Goal: Task Accomplishment & Management: Complete application form

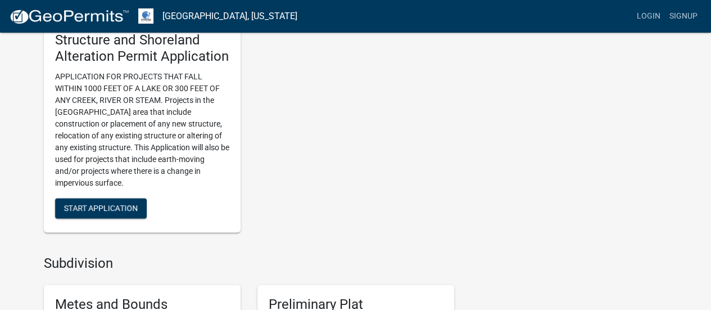
scroll to position [741, 0]
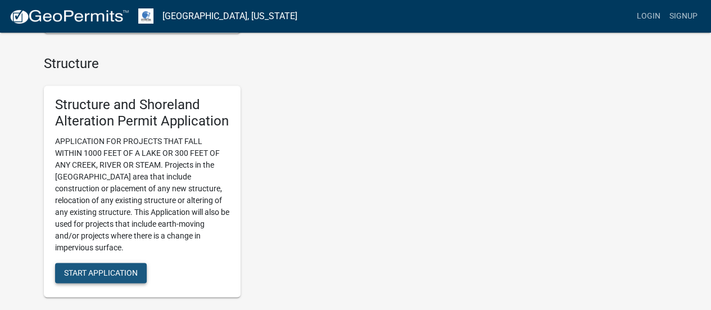
click at [119, 267] on button "Start Application" at bounding box center [101, 272] width 92 height 20
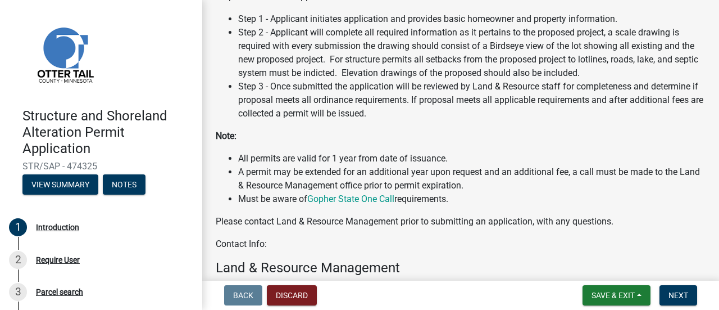
scroll to position [351, 0]
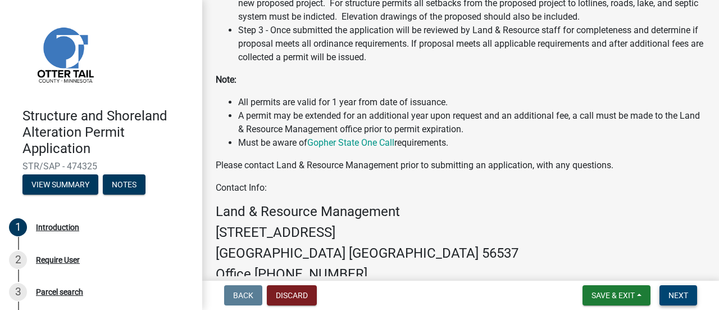
click at [679, 293] on span "Next" at bounding box center [679, 295] width 20 height 9
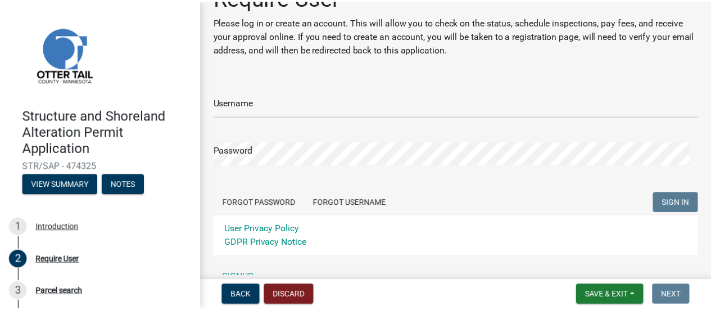
scroll to position [85, 0]
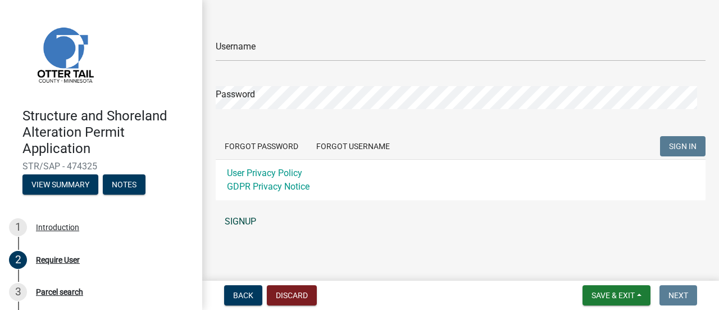
click at [250, 221] on link "SIGNUP" at bounding box center [461, 221] width 490 height 22
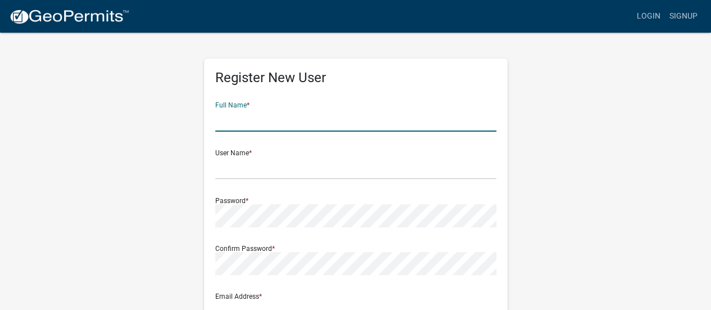
click at [250, 115] on input "text" at bounding box center [355, 119] width 281 height 23
type input "Dustin Steenblock"
type input "dustblock@hotmail.com"
type input "230 Birch Ter"
type input "Ashby"
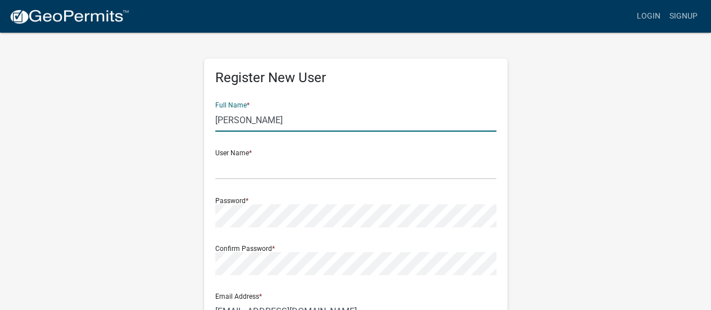
type input "[US_STATE]"
type input "56309"
type input "7016401338"
click at [248, 163] on input "text" at bounding box center [355, 167] width 281 height 23
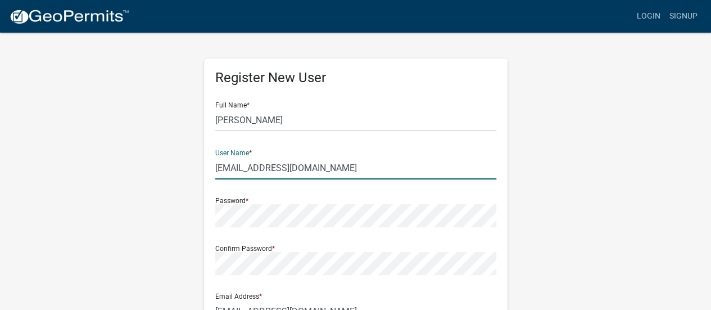
drag, startPoint x: 258, startPoint y: 172, endPoint x: 394, endPoint y: 162, distance: 136.3
click at [394, 162] on input "dustblock@gmail.com" at bounding box center [355, 167] width 281 height 23
type input "dustblock"
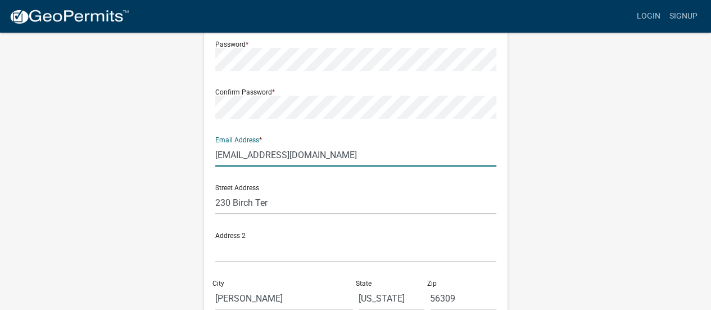
scroll to position [181, 0]
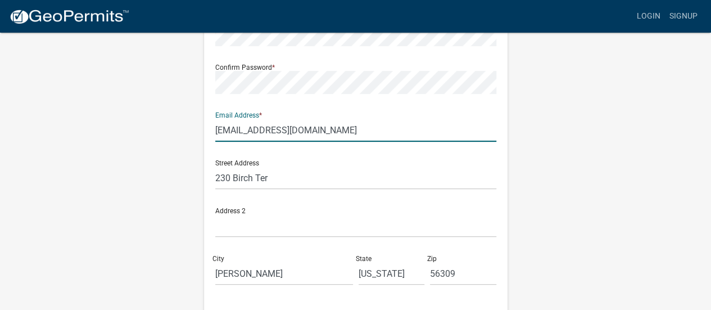
click at [264, 131] on input "dustblock@hotmail.com" at bounding box center [355, 130] width 281 height 23
click at [180, 189] on div "Register New User Full Name * Dustin Steenblock User Name * dustblock Password …" at bounding box center [355, 151] width 641 height 601
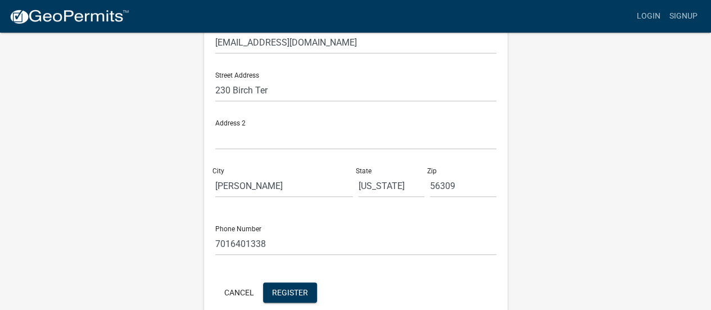
scroll to position [210, 0]
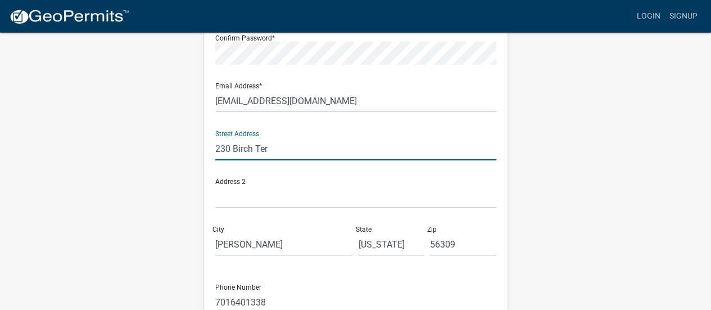
drag, startPoint x: 279, startPoint y: 147, endPoint x: 141, endPoint y: 153, distance: 137.8
click at [141, 153] on div "Register New User Full Name * Dustin Steenblock User Name * dustblock Password …" at bounding box center [355, 121] width 641 height 601
type input "PO Box 117"
click at [141, 153] on div "Register New User Full Name * Dustin Steenblock User Name * dustblock Password …" at bounding box center [355, 121] width 641 height 601
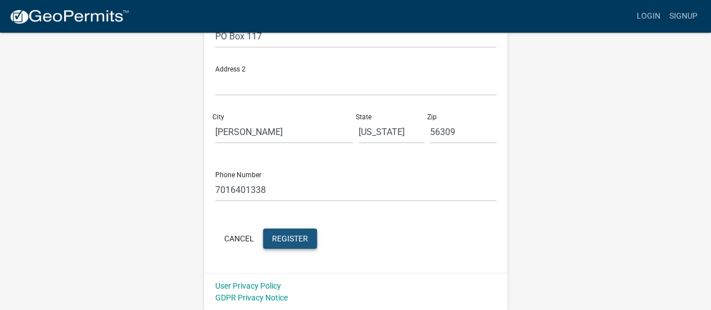
click at [292, 238] on span "Register" at bounding box center [290, 237] width 36 height 9
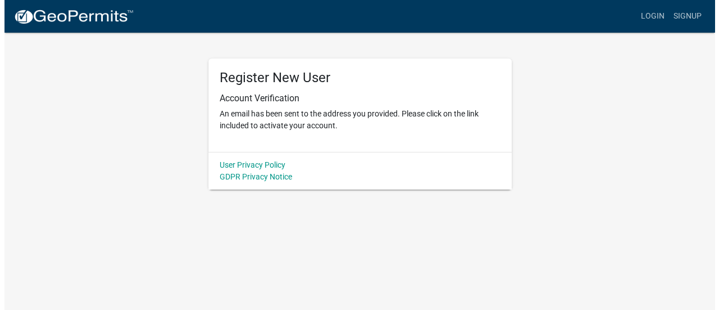
scroll to position [0, 0]
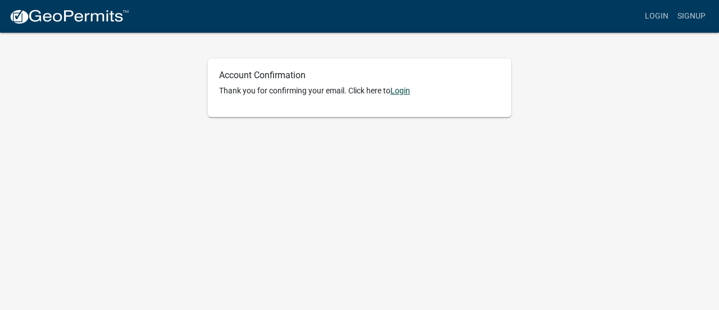
click at [405, 92] on link "Login" at bounding box center [401, 90] width 20 height 9
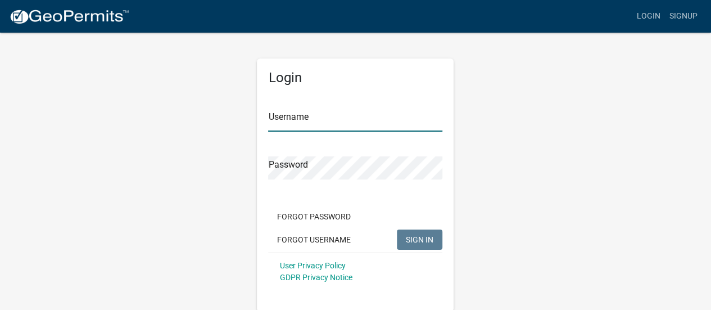
type input "dustblock"
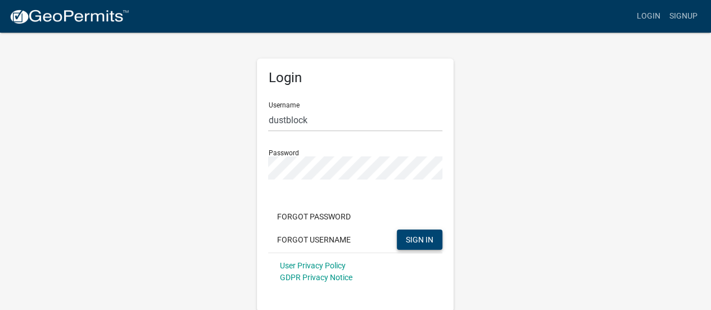
click at [419, 238] on span "SIGN IN" at bounding box center [420, 238] width 28 height 9
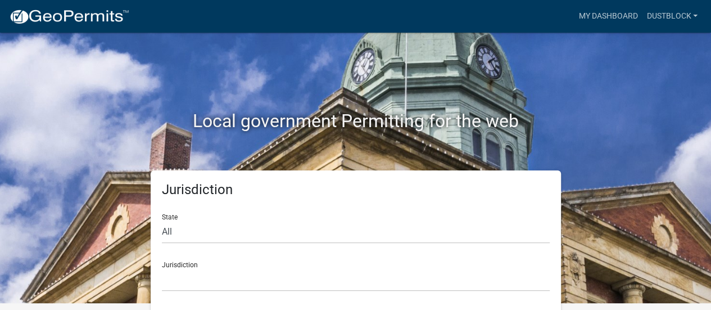
scroll to position [9, 0]
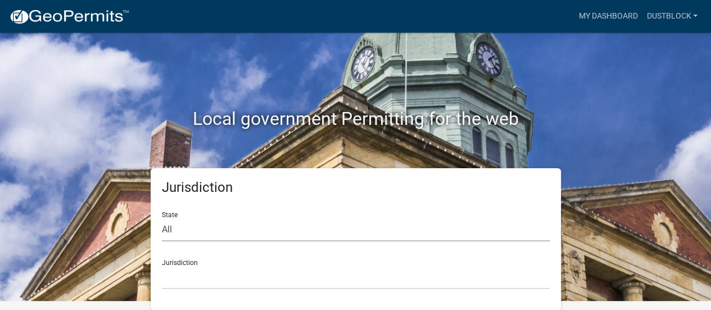
click at [269, 234] on select "All [US_STATE] [US_STATE] [US_STATE] [US_STATE] [US_STATE] [US_STATE] [US_STATE…" at bounding box center [356, 229] width 388 height 23
select select "[US_STATE]"
click at [162, 218] on select "All [US_STATE] [US_STATE] [US_STATE] [US_STATE] [US_STATE] [US_STATE] [US_STATE…" at bounding box center [356, 229] width 388 height 23
click at [214, 282] on select "[GEOGRAPHIC_DATA], [US_STATE] [GEOGRAPHIC_DATA], [US_STATE] [GEOGRAPHIC_DATA], …" at bounding box center [356, 277] width 388 height 23
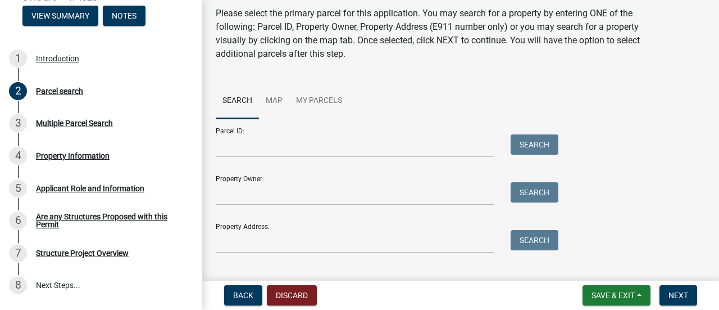
scroll to position [56, 0]
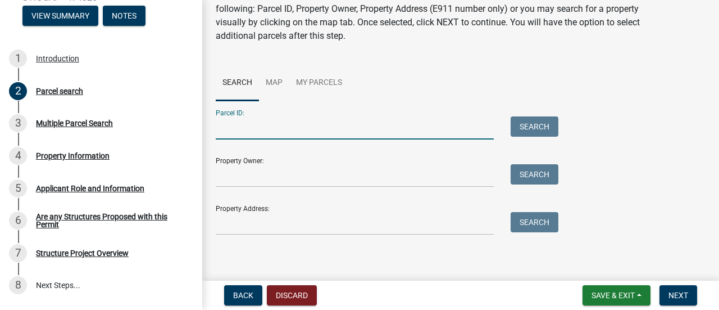
click at [292, 133] on input "Parcel ID:" at bounding box center [355, 127] width 278 height 23
paste input "18000990462000"
type input "18000990462000"
click at [528, 123] on button "Search" at bounding box center [535, 126] width 48 height 20
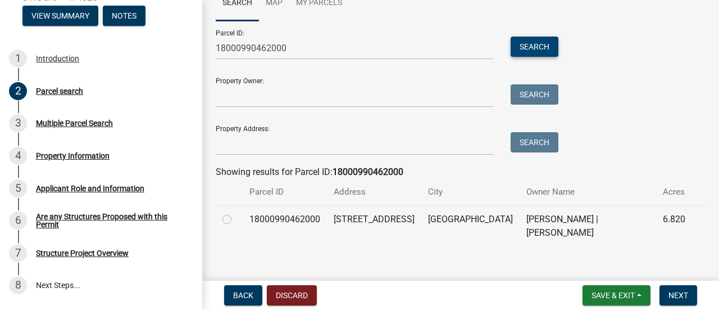
scroll to position [136, 0]
click at [236, 212] on label at bounding box center [236, 212] width 0 height 0
click at [236, 220] on input "radio" at bounding box center [239, 215] width 7 height 7
radio input "true"
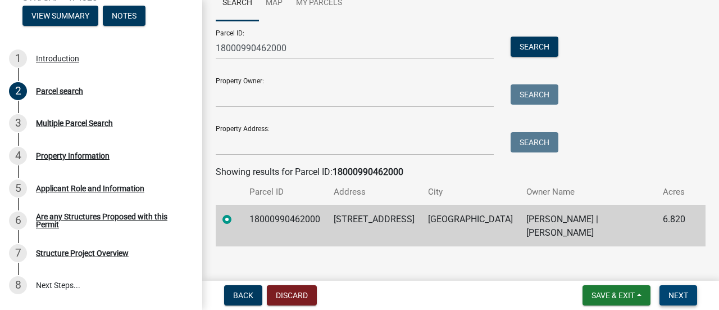
click at [681, 297] on span "Next" at bounding box center [679, 295] width 20 height 9
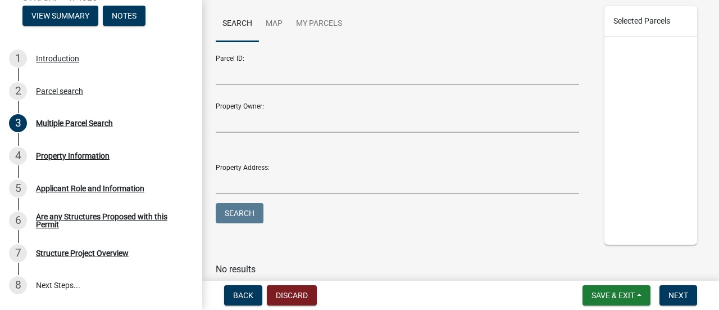
scroll to position [169, 0]
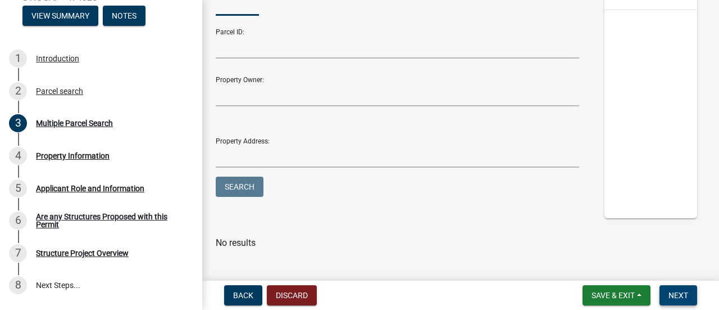
click at [673, 294] on span "Next" at bounding box center [679, 295] width 20 height 9
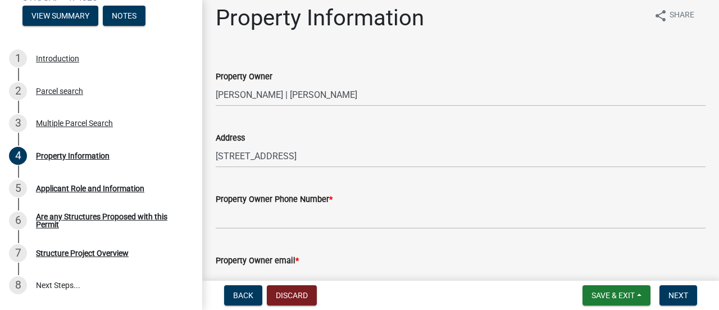
scroll to position [0, 0]
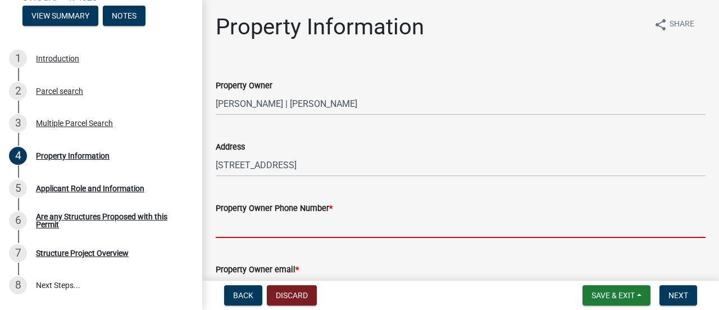
click at [318, 233] on input "Property Owner Phone Number *" at bounding box center [461, 226] width 490 height 23
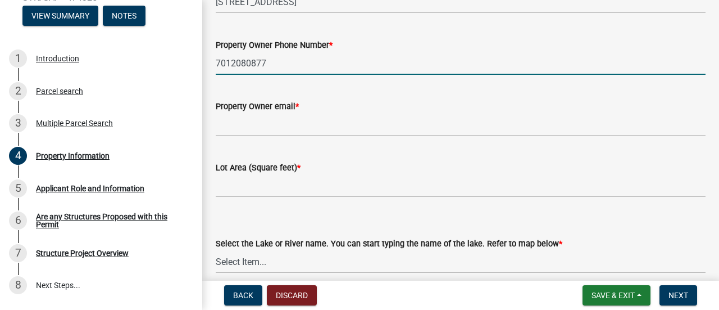
scroll to position [169, 0]
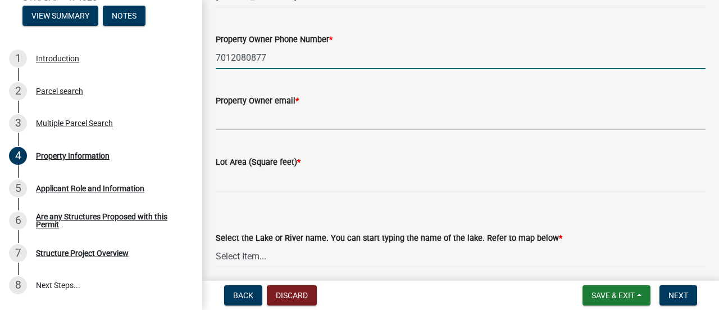
type input "7012080877"
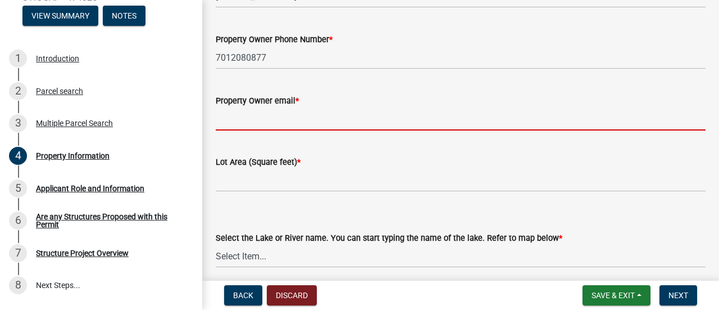
click at [270, 119] on input "Property Owner email *" at bounding box center [461, 118] width 490 height 23
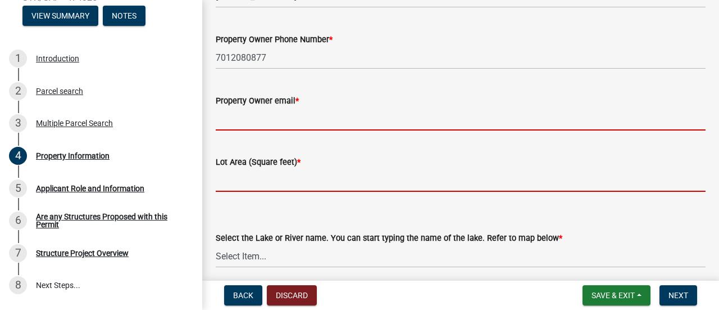
click at [233, 183] on input "text" at bounding box center [461, 180] width 490 height 23
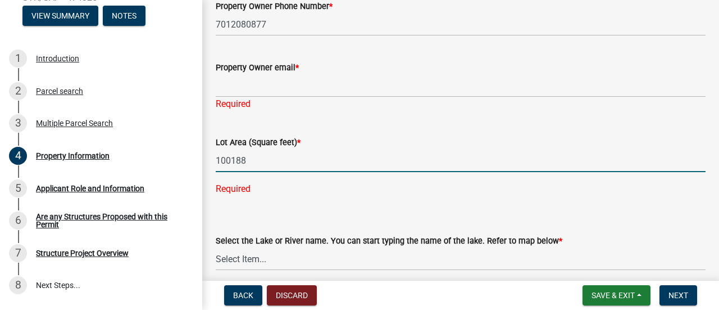
scroll to position [225, 0]
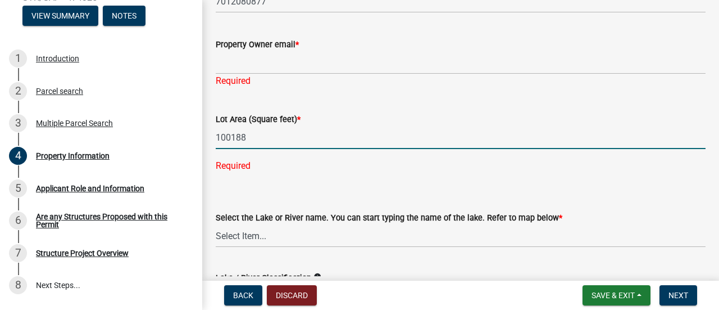
type input "100188"
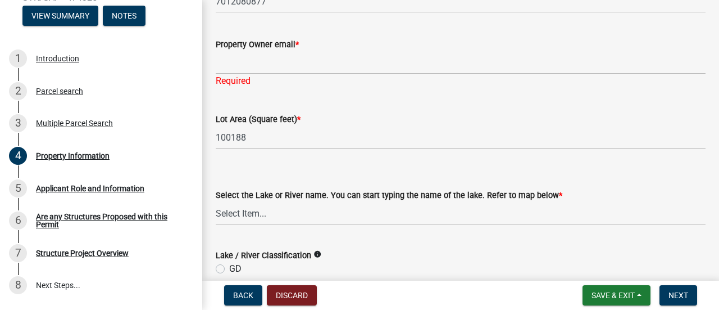
click at [317, 196] on div "Select the Lake or River name. You can start typing the name of the lake. Refer…" at bounding box center [461, 192] width 490 height 66
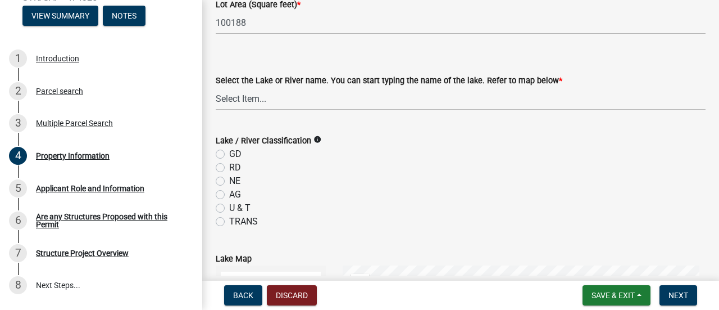
scroll to position [393, 0]
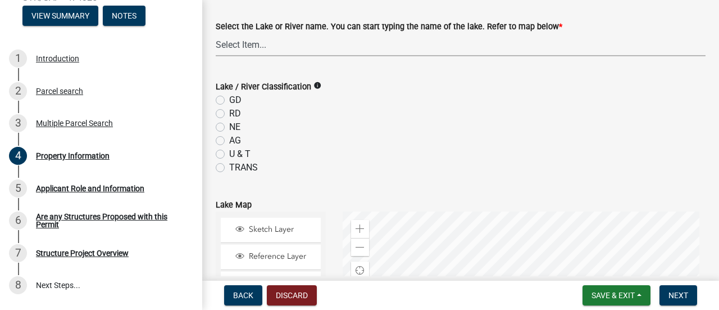
click at [250, 46] on select "Select Item... None Adley 56-031 Albert 56-118 Alfred 56-600 Alice 56-244 Alice…" at bounding box center [461, 44] width 490 height 23
click at [600, 31] on div "Select the Lake or River name. You can start typing the name of the lake. Refer…" at bounding box center [461, 26] width 490 height 13
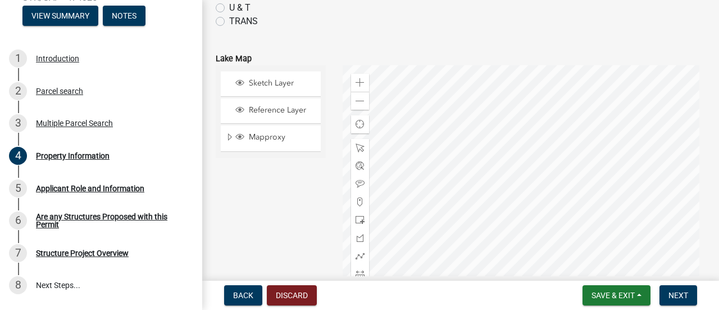
scroll to position [618, 0]
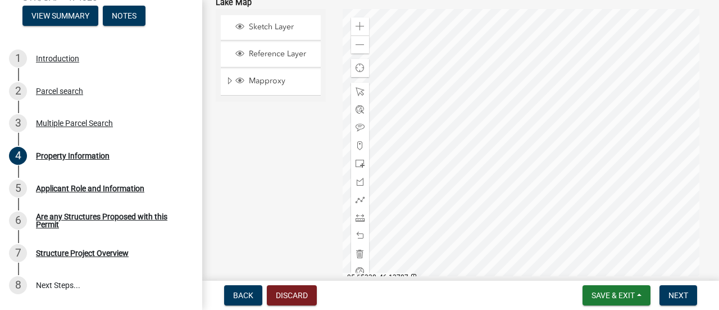
click at [449, 192] on div at bounding box center [525, 149] width 364 height 281
click at [561, 139] on div at bounding box center [525, 149] width 364 height 281
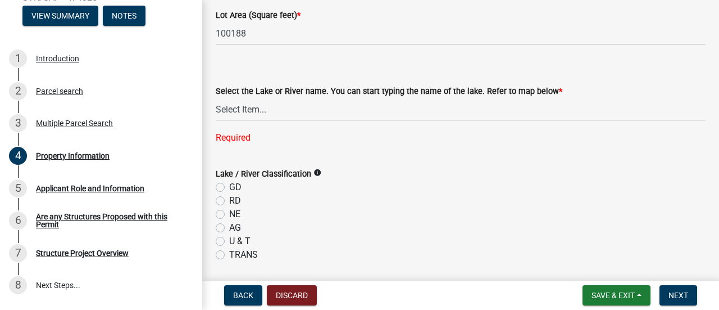
scroll to position [337, 0]
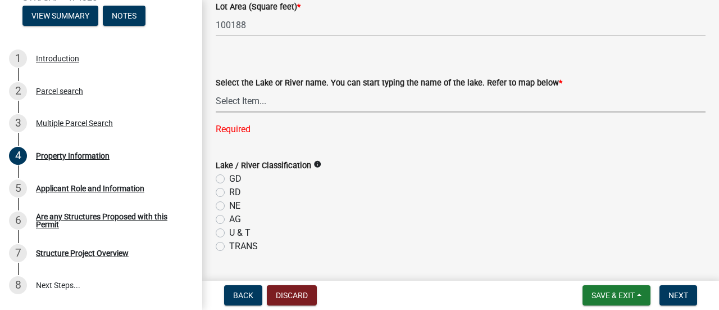
click at [275, 97] on select "Select Item... None Adley 56-031 Albert 56-118 Alfred 56-600 Alice 56-244 Alice…" at bounding box center [461, 100] width 490 height 23
select select "c68455c4-e570-48ab-b728-a204354a7520"
click at [593, 56] on div "Select the Lake or River name. You can start typing the name of the lake. Refer…" at bounding box center [461, 91] width 490 height 89
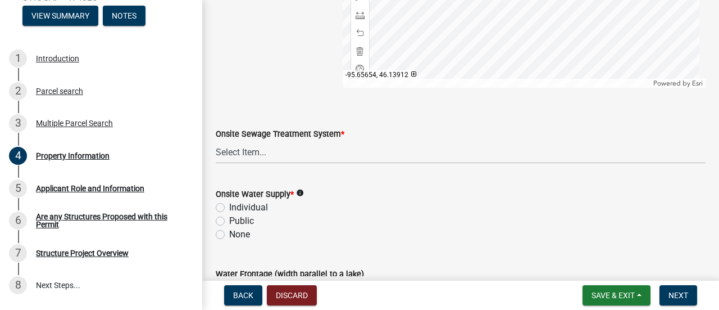
scroll to position [843, 0]
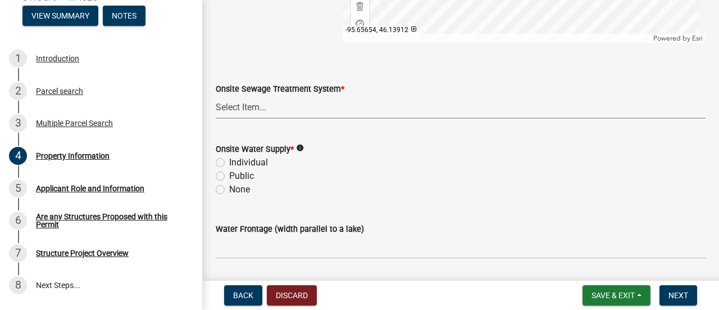
click at [272, 107] on select "Select Item... L&R Certificate of Compliance within 5yrs Compliance Inspection …" at bounding box center [461, 107] width 490 height 23
click at [408, 64] on div "Onsite Sewage Treatment System * Select Item... L&R Certificate of Compliance w…" at bounding box center [461, 86] width 490 height 66
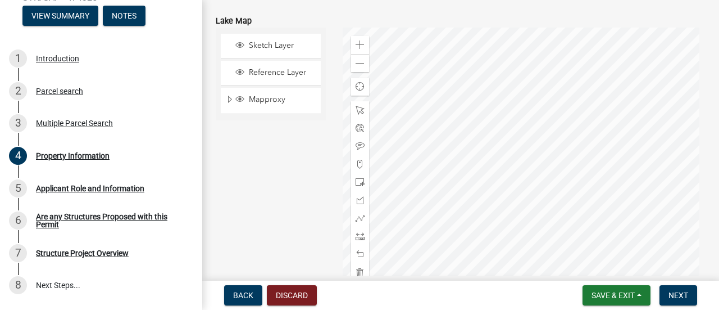
scroll to position [563, 0]
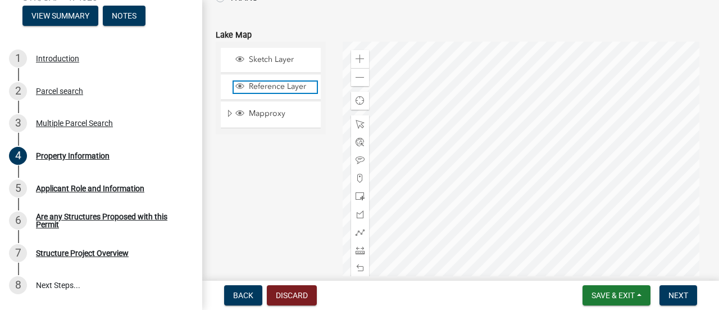
click at [257, 89] on span "Reference Layer" at bounding box center [281, 86] width 71 height 10
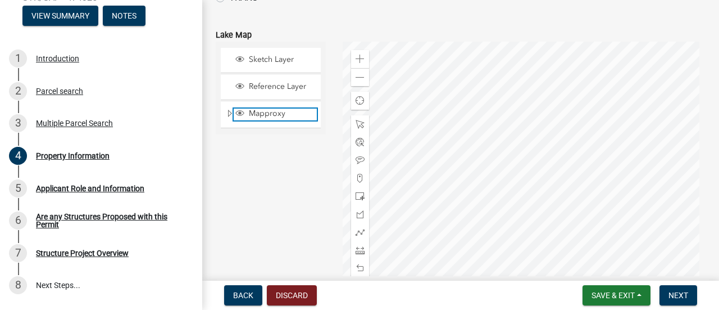
click at [263, 115] on span "Mapproxy" at bounding box center [281, 113] width 71 height 10
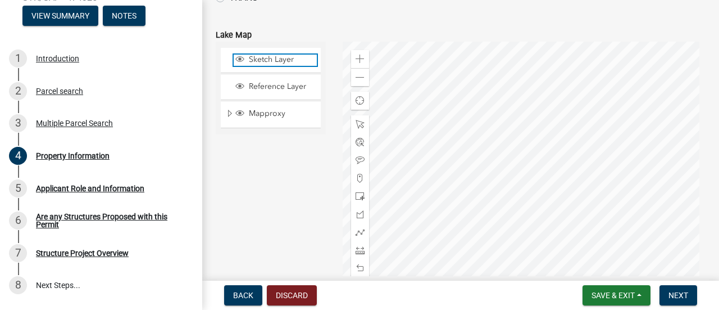
click at [270, 61] on span "Sketch Layer" at bounding box center [281, 60] width 71 height 10
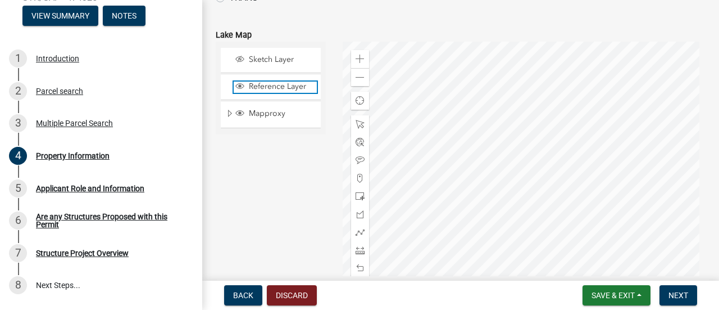
click at [266, 82] on span "Reference Layer" at bounding box center [281, 86] width 71 height 10
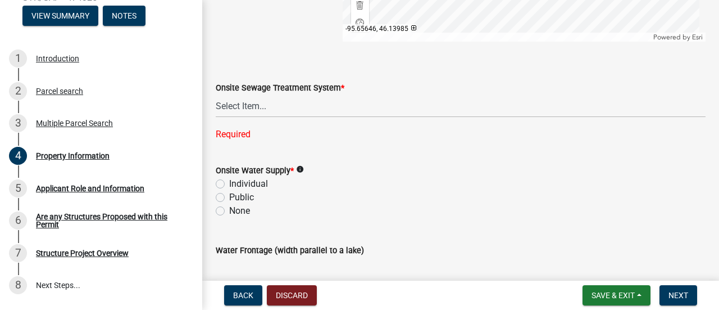
scroll to position [900, 0]
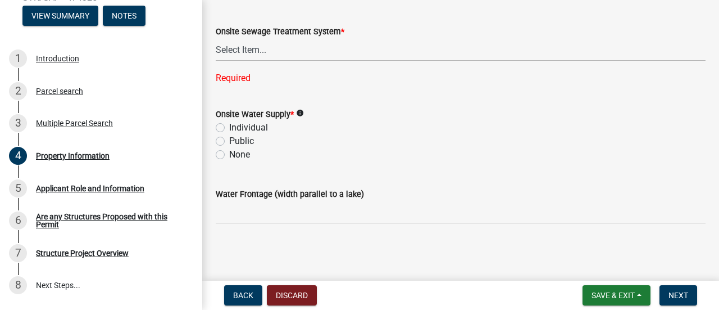
click at [229, 125] on label "Individual" at bounding box center [248, 127] width 39 height 13
click at [229, 125] on input "Individual" at bounding box center [232, 124] width 7 height 7
radio input "true"
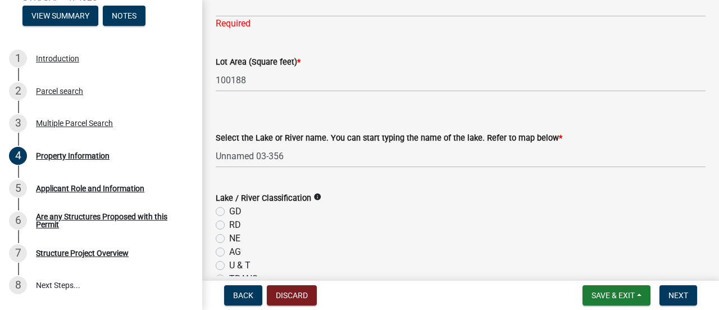
scroll to position [338, 0]
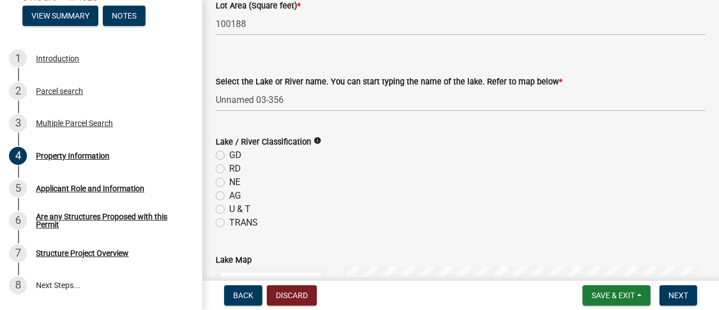
click at [315, 138] on icon "info" at bounding box center [318, 141] width 8 height 8
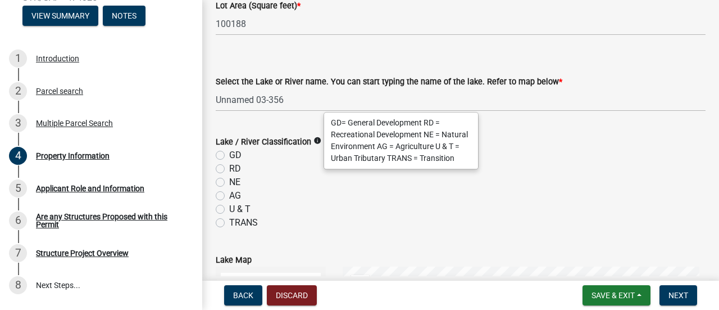
click at [315, 138] on icon "info" at bounding box center [318, 141] width 8 height 8
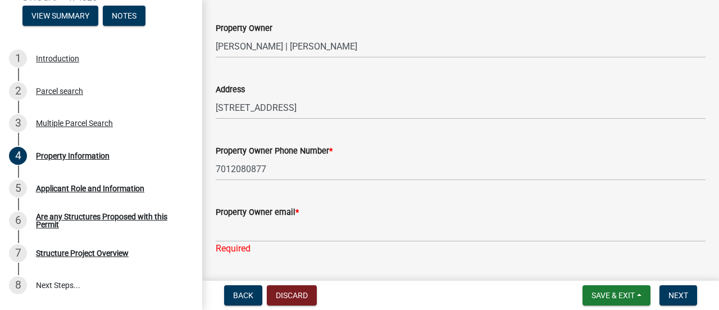
scroll to position [170, 0]
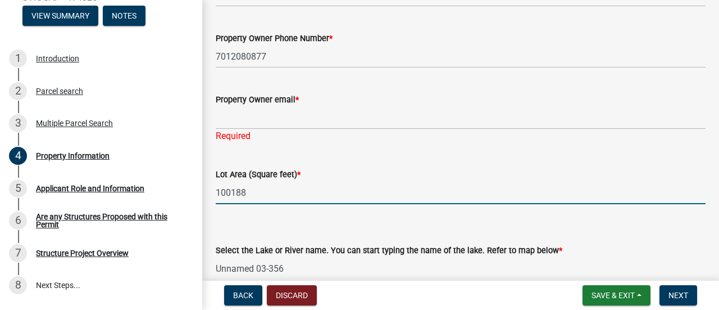
drag, startPoint x: 255, startPoint y: 197, endPoint x: 202, endPoint y: 194, distance: 52.9
click at [202, 194] on div "Structure and Shoreland Alteration Permit Application STR/SAP - 474325 View Sum…" at bounding box center [359, 155] width 719 height 310
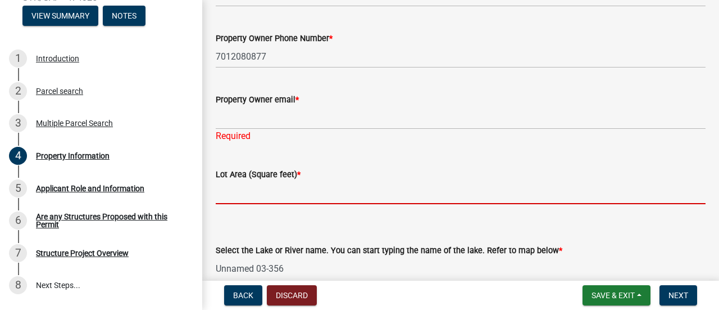
scroll to position [226, 0]
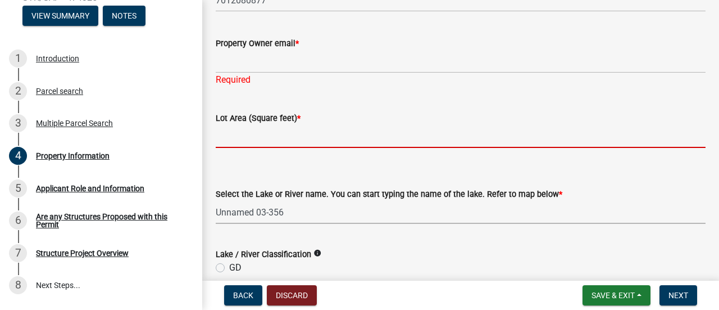
click at [331, 211] on div "Select the Lake or River name. You can start typing the name of the lake. Refer…" at bounding box center [461, 205] width 490 height 37
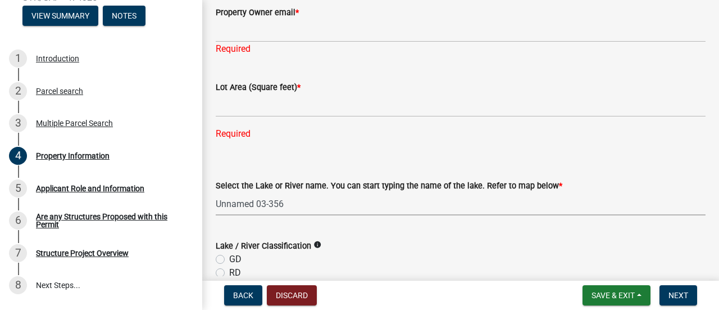
scroll to position [281, 0]
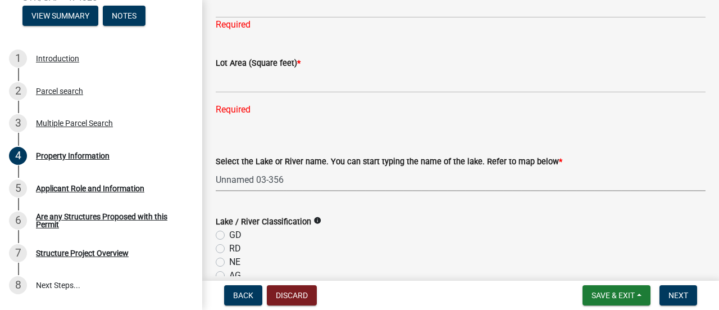
click at [275, 180] on select "Select Item... None Adley 56-031 Albert 56-118 Alfred 56-600 Alice 56-244 Alice…" at bounding box center [461, 179] width 490 height 23
click at [216, 168] on select "Select Item... None Adley 56-031 Albert 56-118 Alfred 56-600 Alice 56-244 Alice…" at bounding box center [461, 179] width 490 height 23
select select "679accf3-3c3f-4c17-89be-d7005bde4cfb"
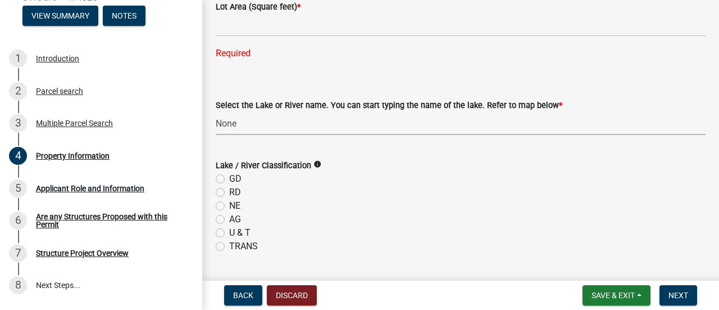
scroll to position [393, 0]
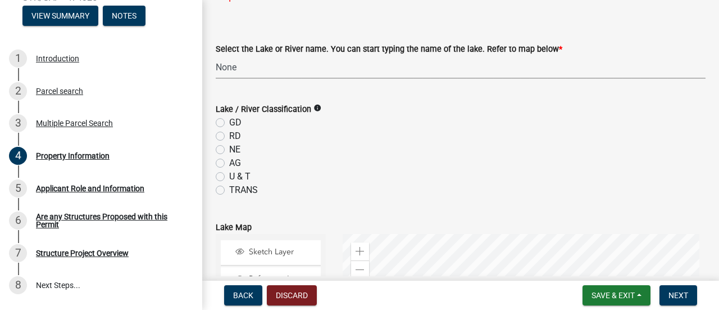
click at [314, 108] on icon "info" at bounding box center [318, 108] width 8 height 8
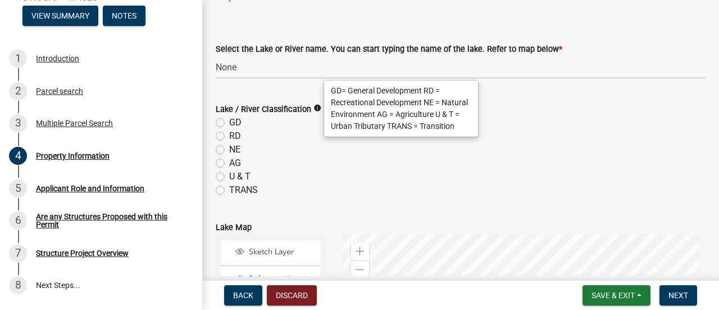
click at [323, 153] on div "NE" at bounding box center [461, 149] width 490 height 13
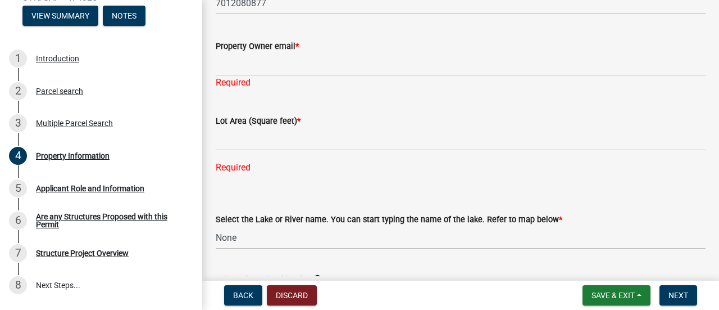
scroll to position [248, 0]
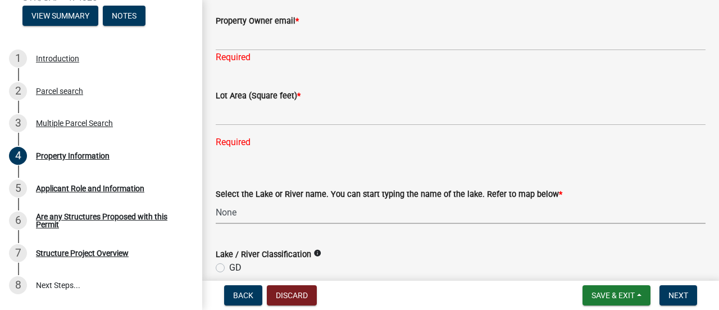
click at [383, 213] on select "Select Item... None Adley 56-031 Albert 56-118 Alfred 56-600 Alice 56-244 Alice…" at bounding box center [461, 212] width 490 height 23
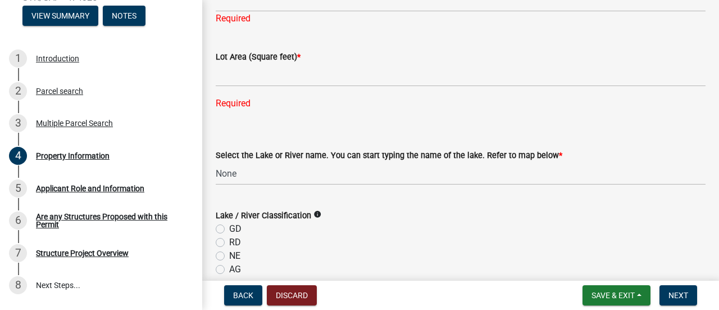
scroll to position [305, 0]
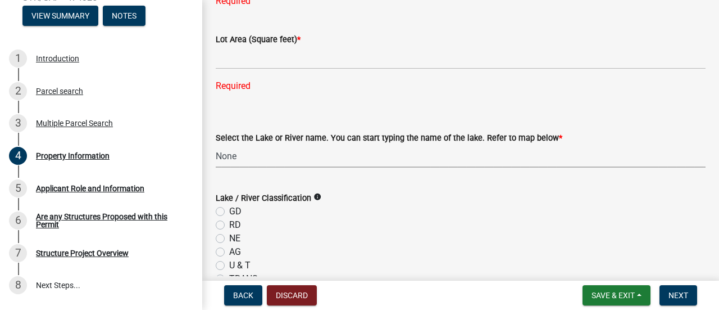
click at [554, 161] on select "Select Item... None Adley 56-031 Albert 56-118 Alfred 56-600 Alice 56-244 Alice…" at bounding box center [461, 155] width 490 height 23
click at [206, 28] on div "Property Information share Share Property Owner RONALD SELZER | PAULINE SELZER …" at bounding box center [460, 285] width 517 height 1152
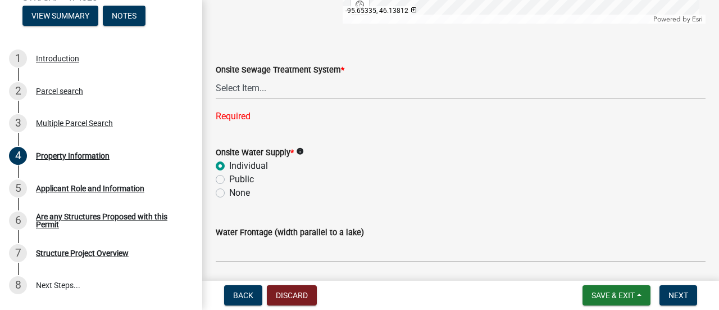
scroll to position [867, 0]
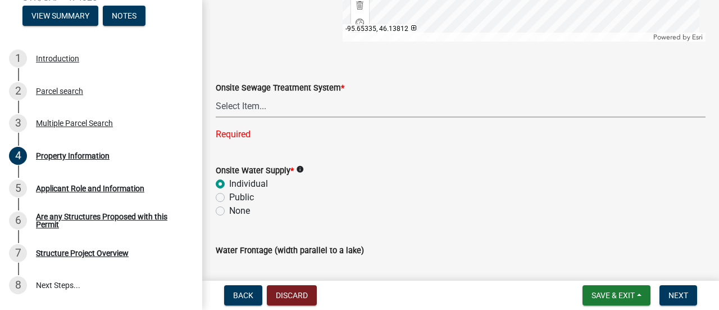
click at [311, 103] on select "Select Item... L&R Certificate of Compliance within 5yrs Compliance Inspection …" at bounding box center [461, 105] width 490 height 23
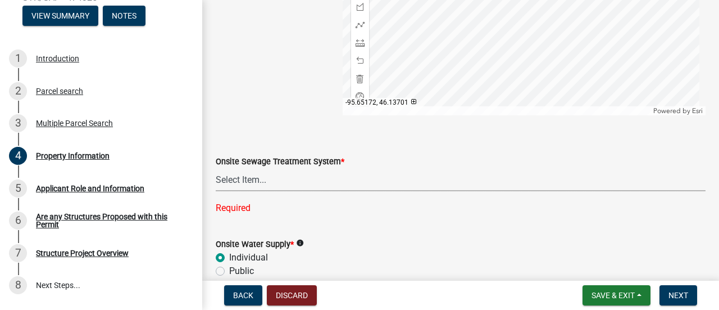
scroll to position [810, 0]
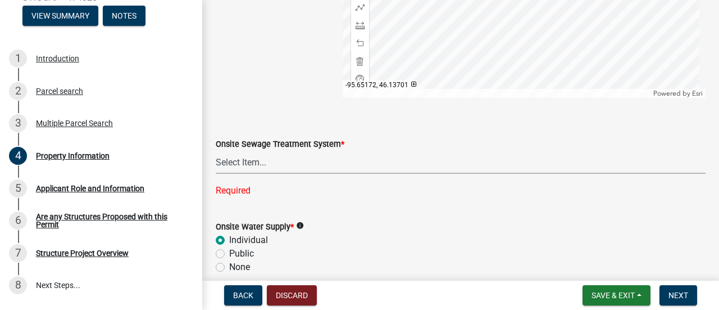
click at [282, 166] on select "Select Item... L&R Certificate of Compliance within 5yrs Compliance Inspection …" at bounding box center [461, 162] width 490 height 23
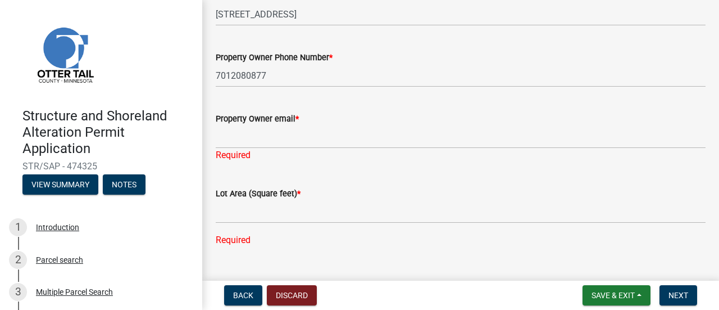
scroll to position [169, 0]
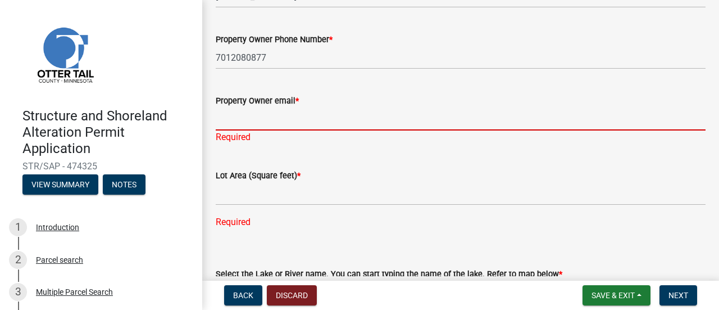
click at [230, 114] on input "Property Owner email *" at bounding box center [461, 118] width 490 height 23
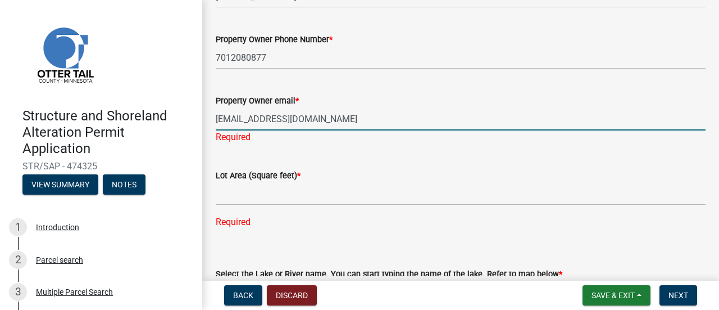
type input "rjselz@yahoo.com"
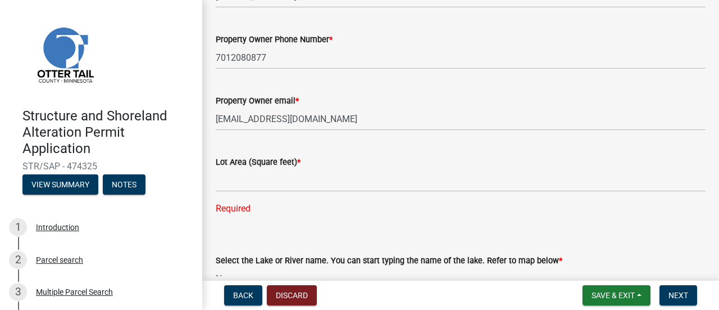
click at [455, 155] on div "Lot Area (Square feet) * Required" at bounding box center [461, 177] width 490 height 76
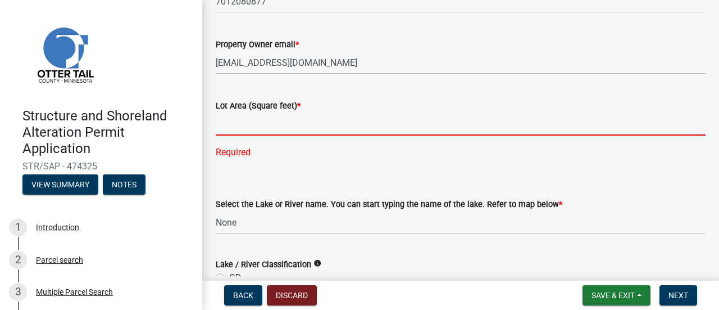
click at [248, 131] on input "text" at bounding box center [461, 123] width 490 height 23
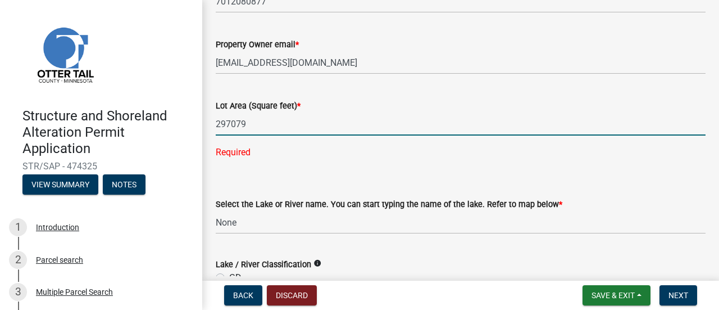
type input "297079"
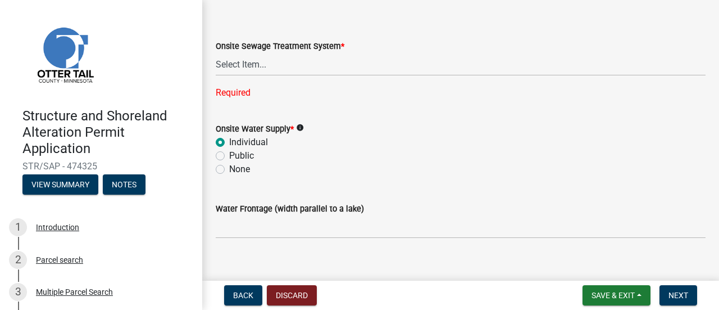
scroll to position [887, 0]
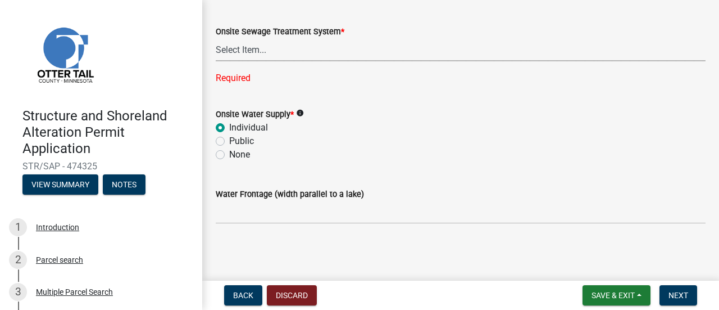
click at [254, 49] on select "Select Item... L&R Certificate of Compliance within 5yrs Compliance Inspection …" at bounding box center [461, 49] width 490 height 23
click at [216, 60] on select "Select Item... L&R Certificate of Compliance within 5yrs Compliance Inspection …" at bounding box center [461, 49] width 490 height 23
select select "bc365043-463f-4dd2-a146-228392936da3"
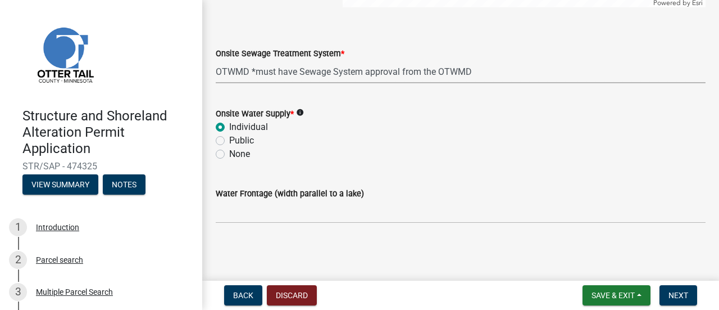
scroll to position [864, 0]
click at [684, 294] on span "Next" at bounding box center [679, 295] width 20 height 9
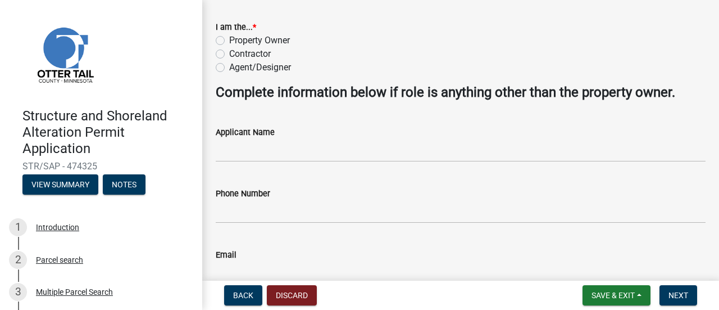
scroll to position [0, 0]
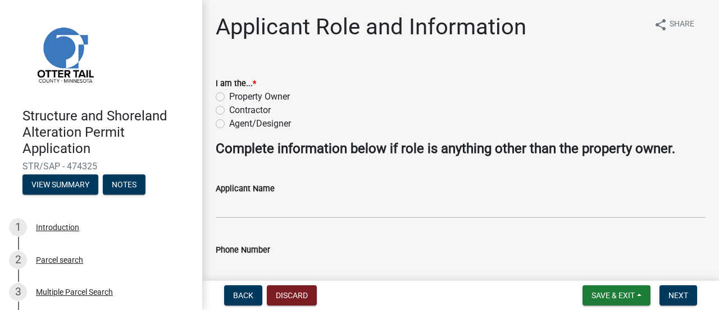
click at [229, 97] on label "Property Owner" at bounding box center [259, 96] width 61 height 13
click at [229, 97] on input "Property Owner" at bounding box center [232, 93] width 7 height 7
radio input "true"
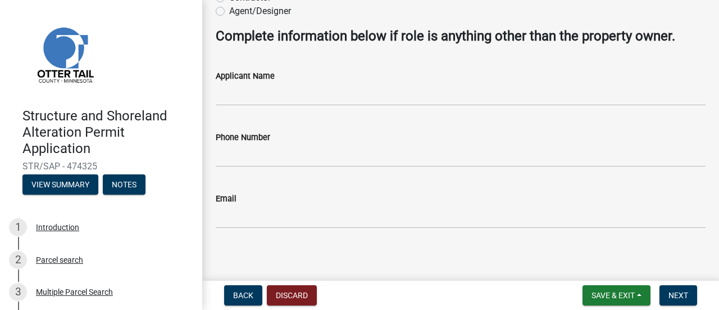
scroll to position [117, 0]
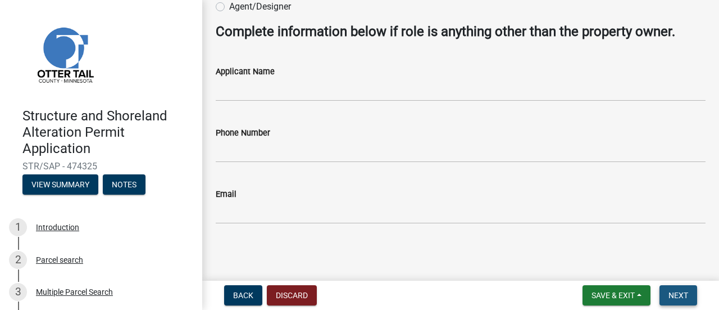
click at [682, 297] on span "Next" at bounding box center [679, 295] width 20 height 9
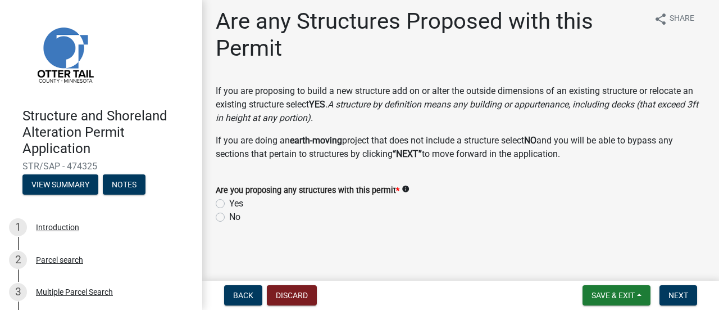
scroll to position [7, 0]
click at [229, 199] on label "Yes" at bounding box center [236, 202] width 14 height 13
click at [229, 199] on input "Yes" at bounding box center [232, 199] width 7 height 7
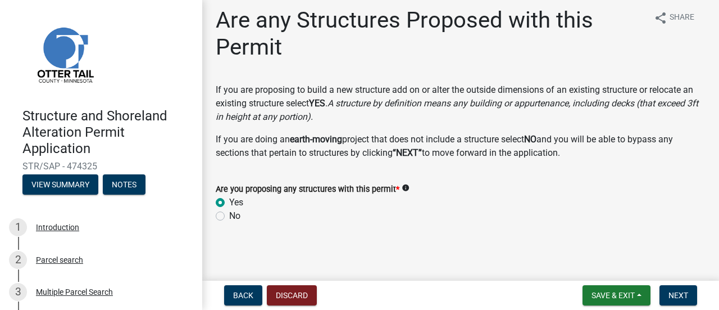
radio input "true"
click at [690, 300] on button "Next" at bounding box center [679, 295] width 38 height 20
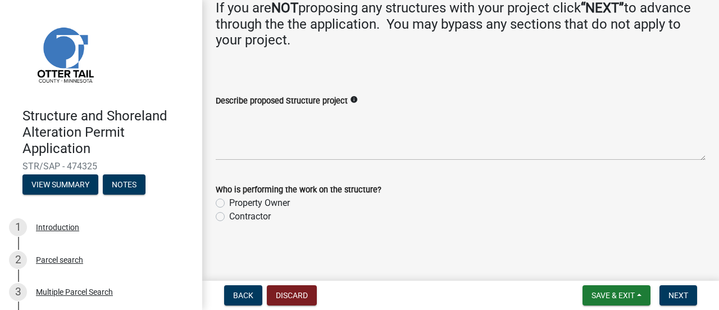
scroll to position [138, 0]
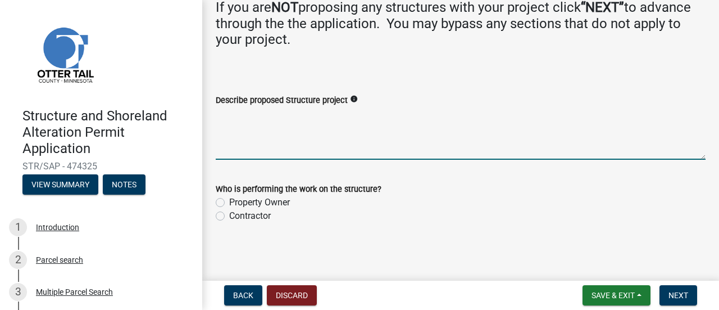
click at [294, 151] on textarea "Describe proposed Structure project" at bounding box center [461, 133] width 490 height 53
click at [229, 218] on label "Contractor" at bounding box center [250, 215] width 42 height 13
click at [229, 216] on input "Contractor" at bounding box center [232, 212] width 7 height 7
radio input "true"
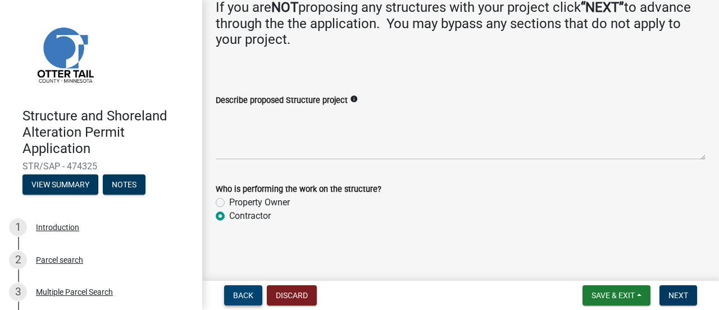
click at [244, 302] on button "Back" at bounding box center [243, 295] width 38 height 20
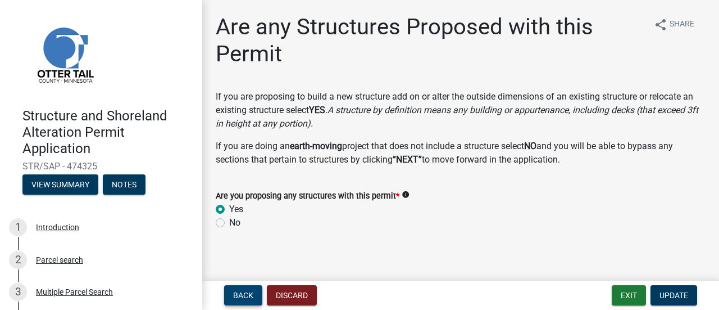
click at [235, 296] on span "Back" at bounding box center [243, 295] width 20 height 9
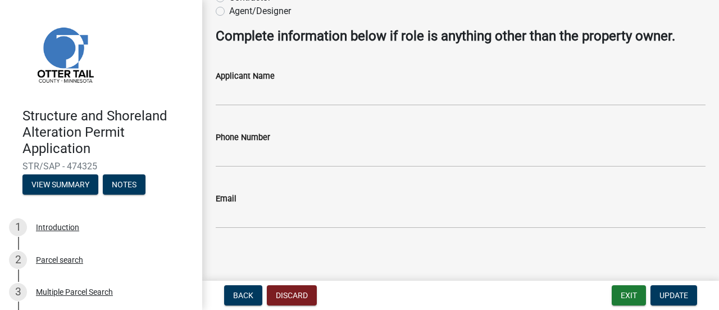
scroll to position [117, 0]
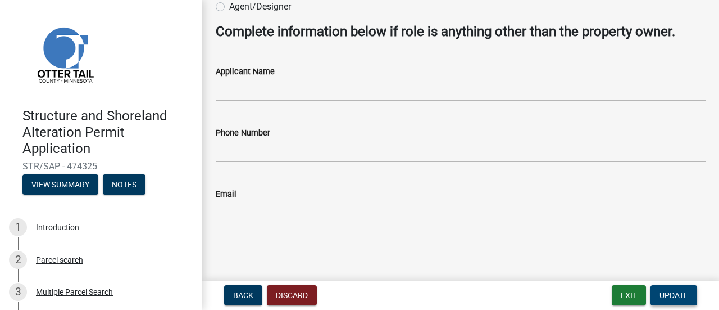
click at [677, 300] on span "Update" at bounding box center [674, 295] width 29 height 9
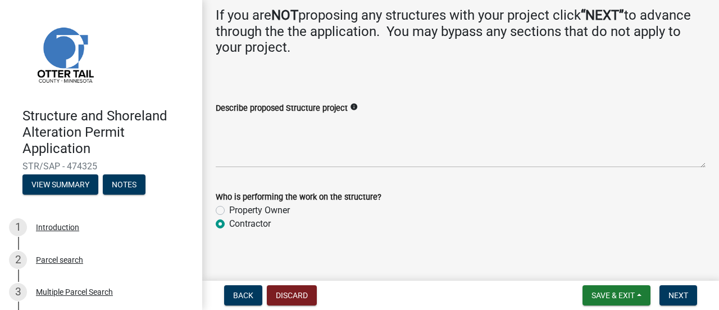
scroll to position [138, 0]
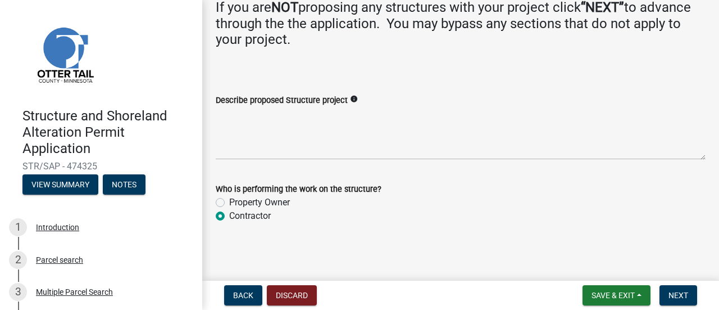
click at [351, 95] on icon "info" at bounding box center [354, 99] width 8 height 8
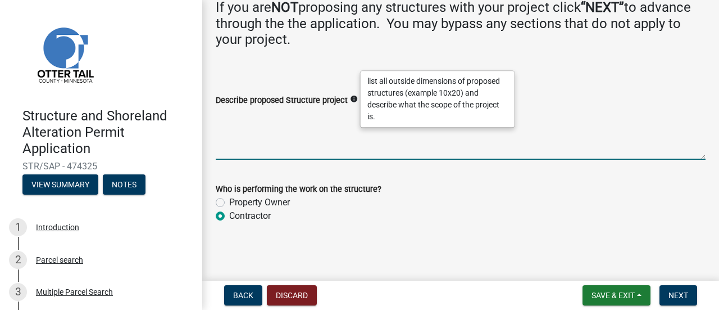
click at [233, 148] on textarea "Describe proposed Structure project" at bounding box center [461, 133] width 490 height 53
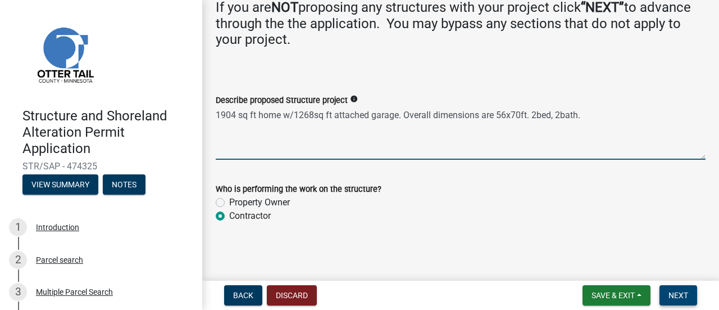
type textarea "1904 sq ft home w/1268sq ft attached garage. Overall dimensions are 56x70ft. 2b…"
click at [679, 291] on span "Next" at bounding box center [679, 295] width 20 height 9
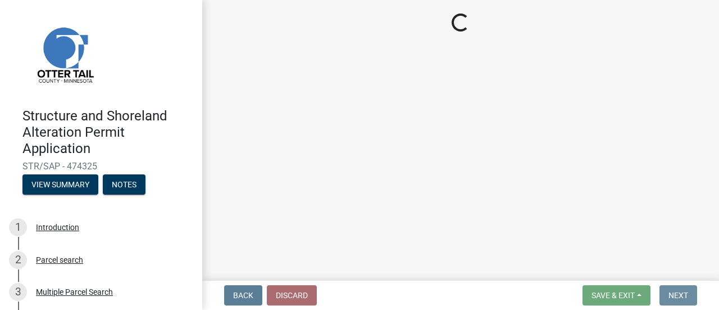
scroll to position [0, 0]
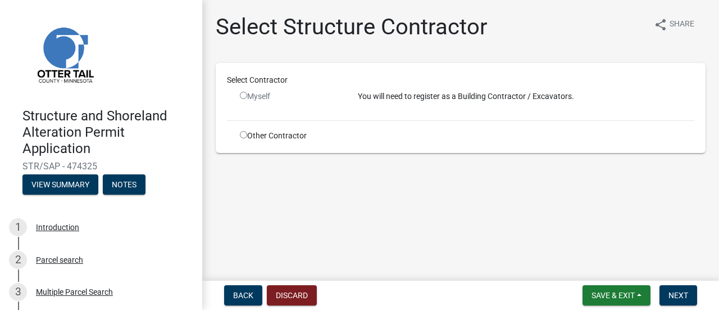
click at [245, 134] on input "radio" at bounding box center [243, 134] width 7 height 7
radio input "true"
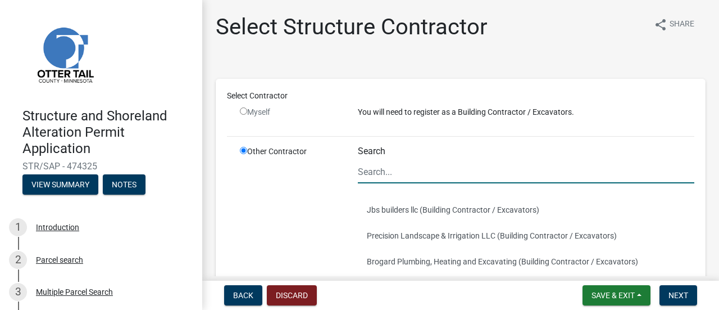
click at [430, 175] on input "Search" at bounding box center [526, 171] width 337 height 23
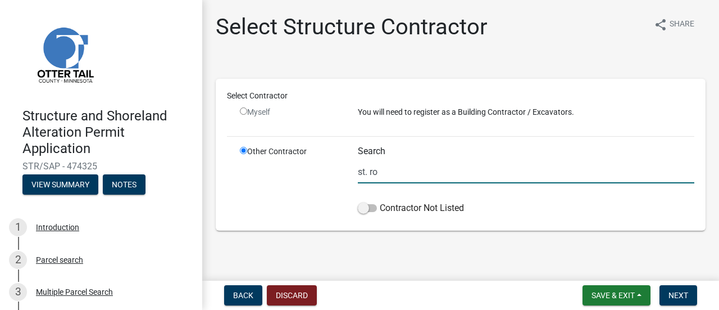
drag, startPoint x: 388, startPoint y: 173, endPoint x: 339, endPoint y: 169, distance: 49.0
click at [339, 169] on div "Other Contractor Search st. ro Contractor Not Listed" at bounding box center [467, 183] width 471 height 74
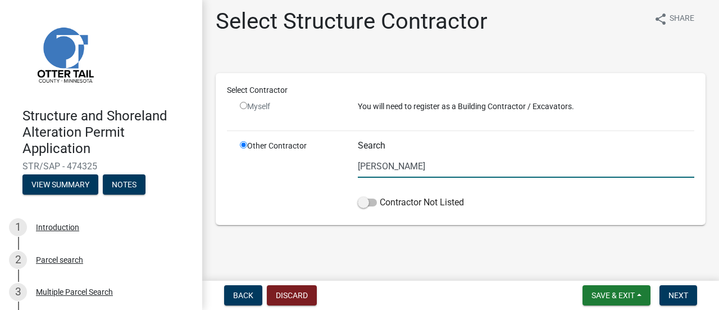
scroll to position [7, 0]
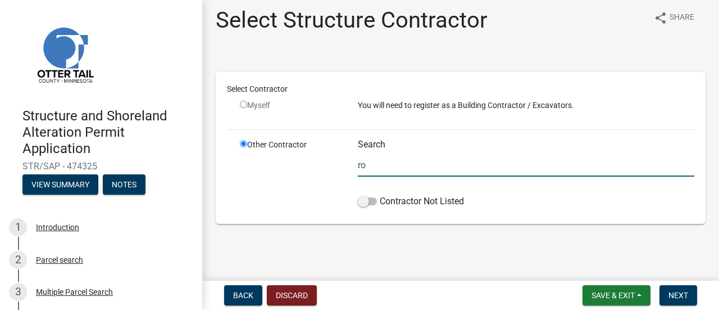
type input "r"
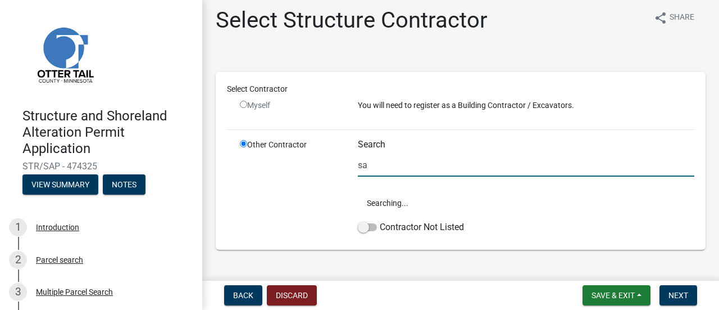
type input "s"
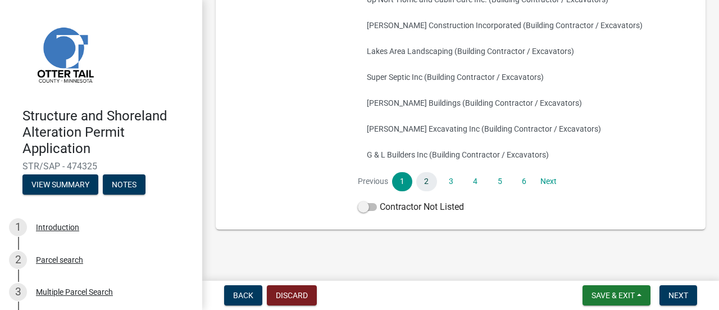
scroll to position [293, 0]
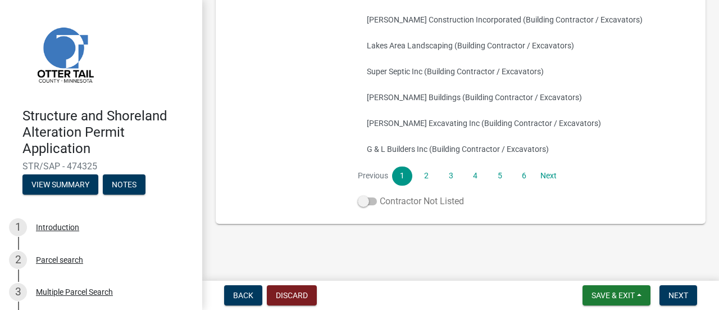
click at [358, 199] on span at bounding box center [367, 201] width 19 height 8
click at [380, 194] on input "Contractor Not Listed" at bounding box center [380, 194] width 0 height 0
click at [679, 291] on span "Next" at bounding box center [679, 295] width 20 height 9
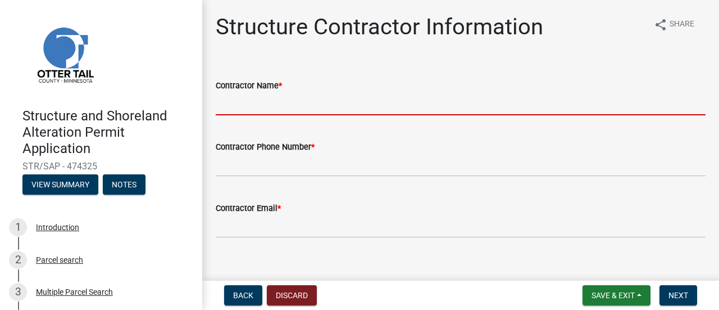
click at [252, 103] on input "Contractor Name *" at bounding box center [461, 103] width 490 height 23
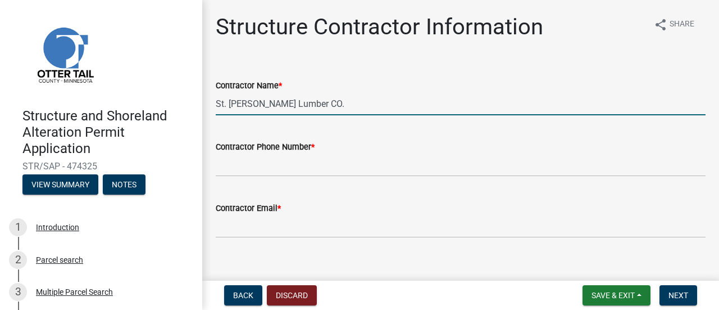
type input "St. Rosa Lumber CO."
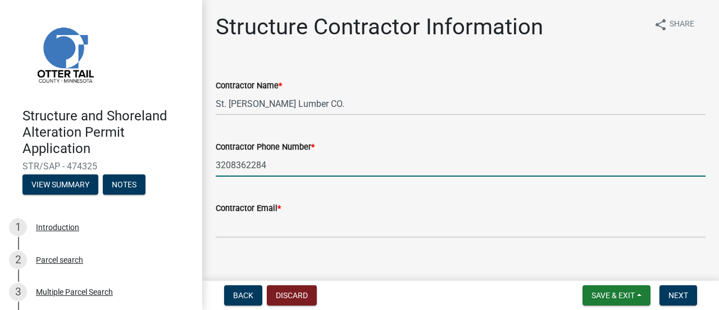
type input "3208362284"
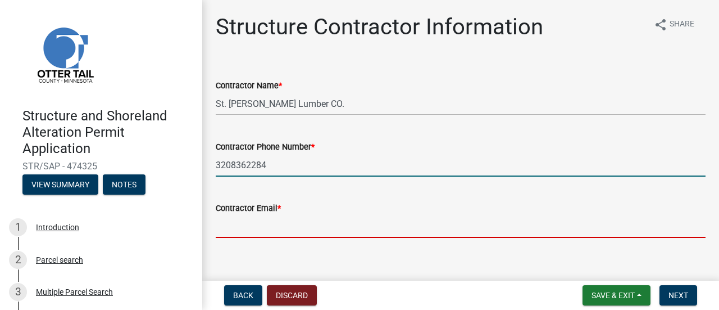
click at [253, 232] on input "Contractor Email *" at bounding box center [461, 226] width 490 height 23
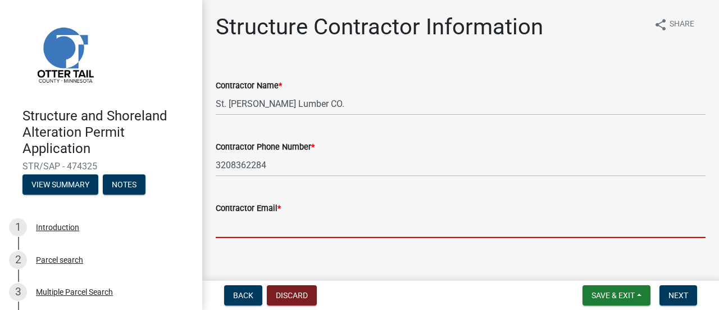
click at [298, 250] on div "Structure Contractor Information share Share Contractor Name * St. Rosa Lumber …" at bounding box center [460, 134] width 507 height 243
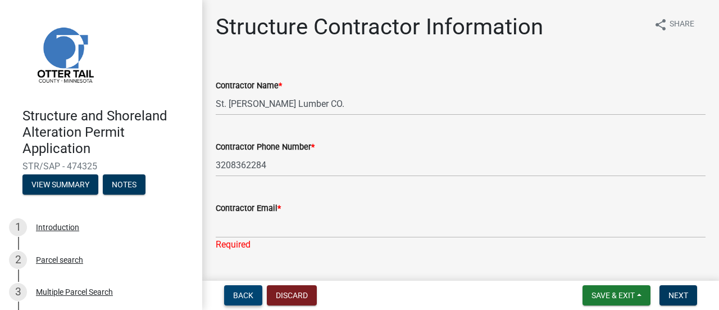
click at [236, 294] on span "Back" at bounding box center [243, 295] width 20 height 9
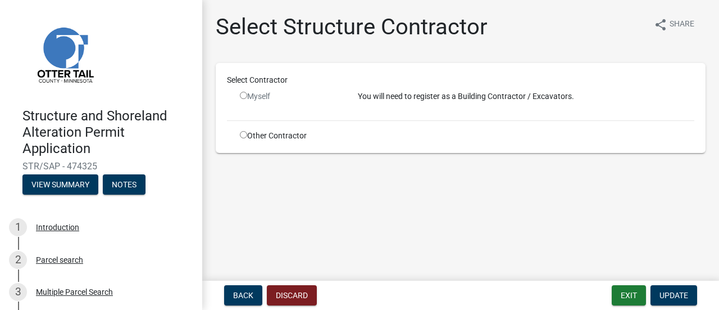
click at [246, 137] on input "radio" at bounding box center [243, 134] width 7 height 7
radio input "true"
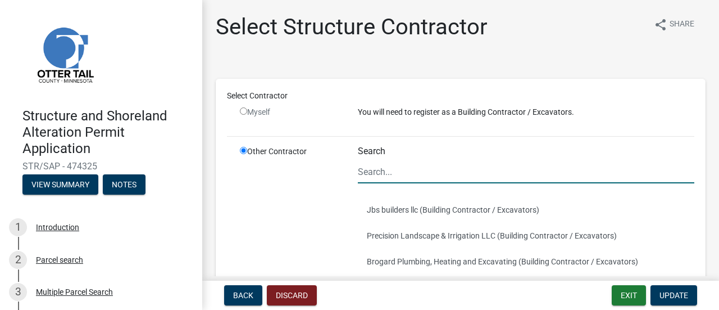
click at [432, 176] on input "Search" at bounding box center [526, 171] width 337 height 23
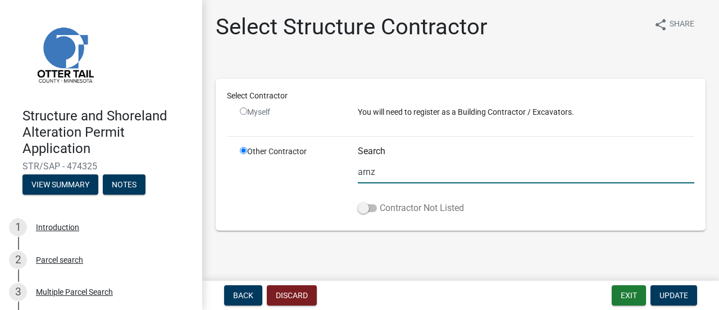
type input "arnz"
click at [361, 208] on span at bounding box center [367, 208] width 19 height 8
click at [380, 201] on input "Contractor Not Listed" at bounding box center [380, 201] width 0 height 0
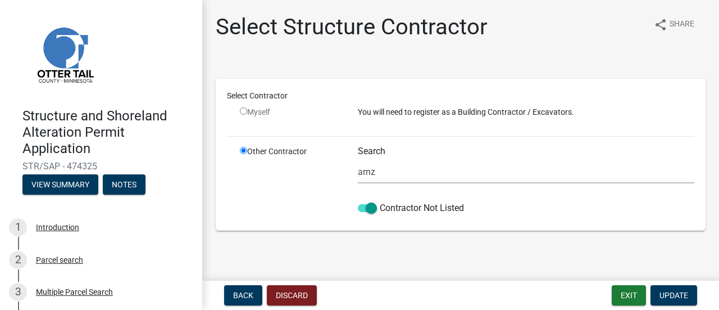
scroll to position [7, 0]
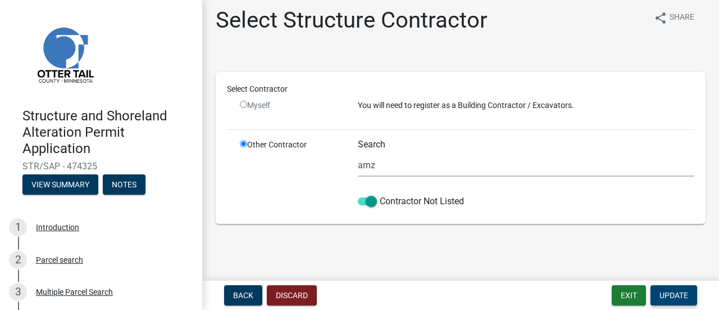
click at [660, 299] on span "Update" at bounding box center [674, 295] width 29 height 9
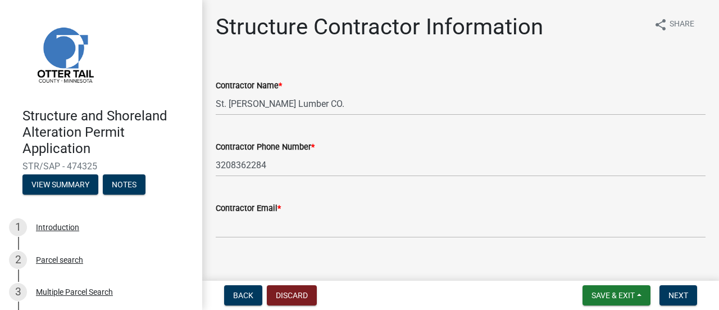
scroll to position [15, 0]
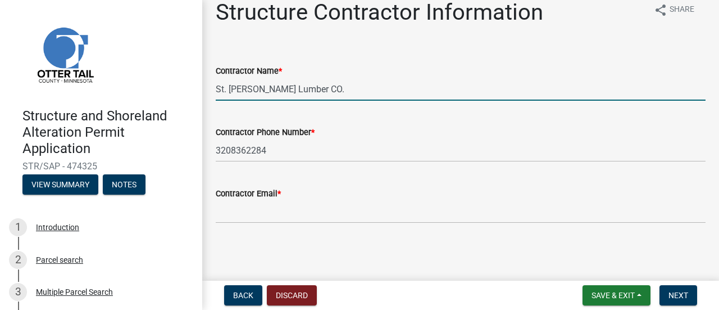
drag, startPoint x: 301, startPoint y: 89, endPoint x: 207, endPoint y: 87, distance: 94.4
click at [207, 87] on div "Structure Contractor Information share Share Contractor Name * St. Rosa Lumber …" at bounding box center [460, 120] width 517 height 243
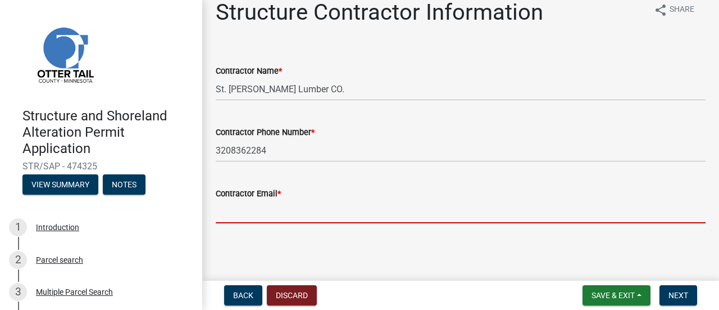
click at [243, 217] on input "Contractor Email *" at bounding box center [461, 211] width 490 height 23
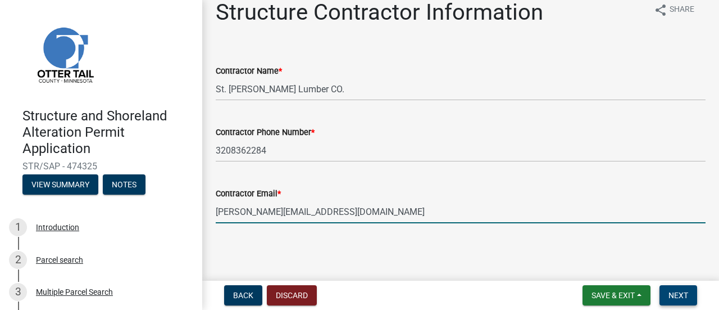
type input "lillian@strosalumber.com"
click at [682, 292] on span "Next" at bounding box center [679, 295] width 20 height 9
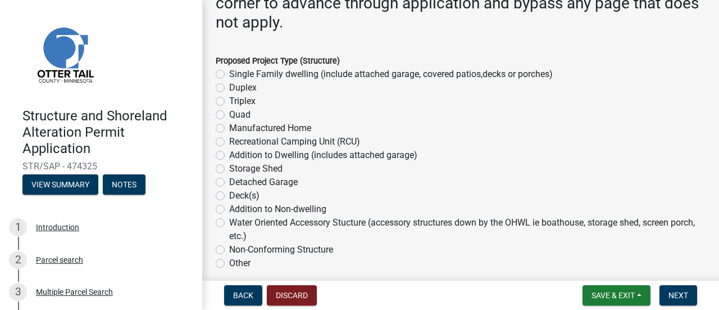
scroll to position [225, 0]
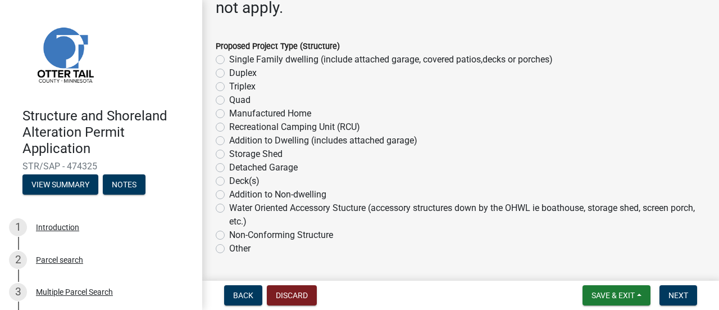
click at [225, 57] on div "Single Family dwelling (include attached garage, covered patios,decks or porche…" at bounding box center [461, 59] width 490 height 13
click at [229, 60] on label "Single Family dwelling (include attached garage, covered patios,decks or porche…" at bounding box center [391, 59] width 324 height 13
click at [229, 60] on input "Single Family dwelling (include attached garage, covered patios,decks or porche…" at bounding box center [232, 56] width 7 height 7
radio input "true"
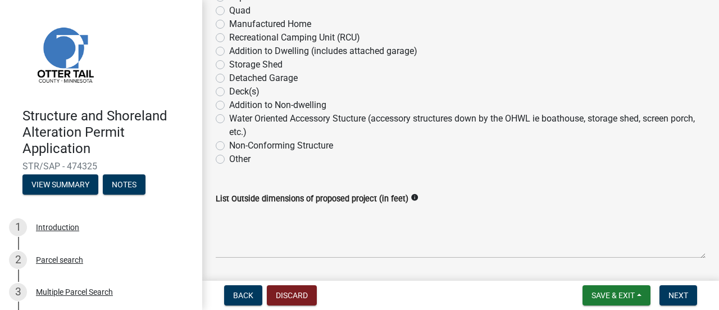
scroll to position [393, 0]
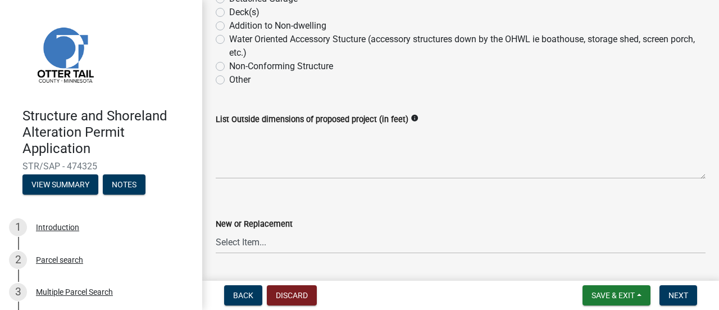
click at [412, 117] on icon "info" at bounding box center [415, 118] width 8 height 8
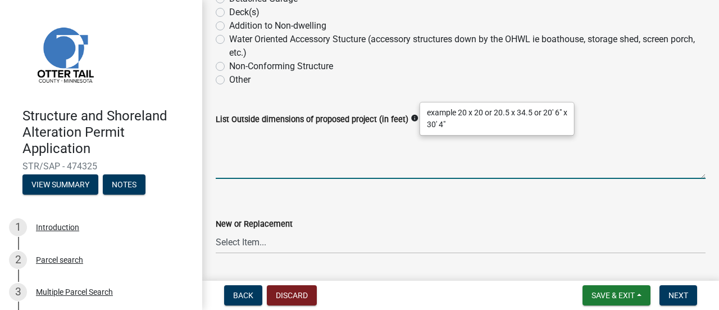
click at [348, 155] on textarea "List Outside dimensions of proposed project (in feet)" at bounding box center [461, 152] width 490 height 53
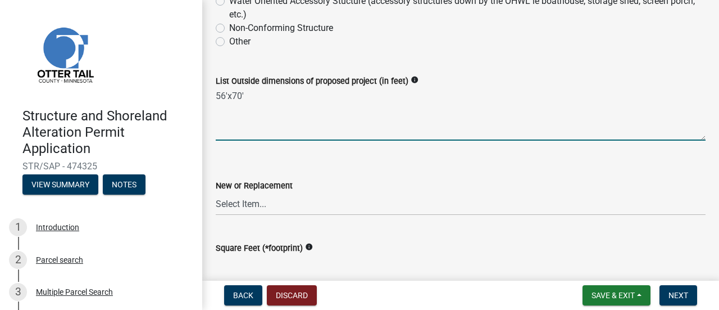
scroll to position [450, 0]
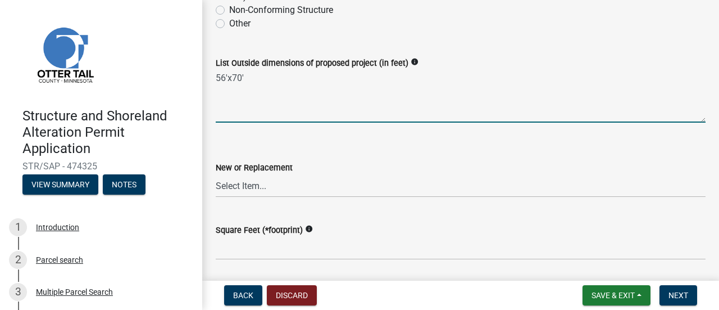
type textarea "56'x70'"
click at [302, 189] on select "Select Item... New Replacement" at bounding box center [461, 185] width 490 height 23
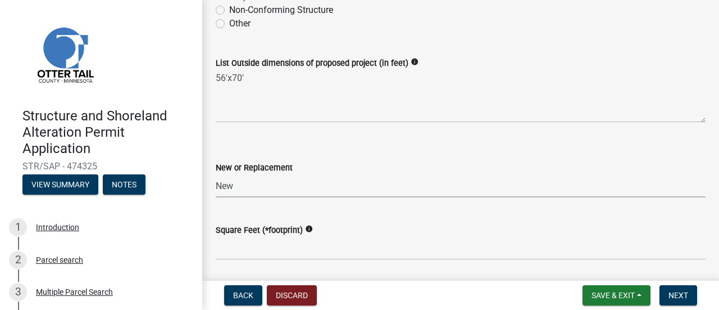
click at [216, 174] on select "Select Item... New Replacement" at bounding box center [461, 185] width 490 height 23
select select "c185e313-3403-4239-bd61-bb563c58a77a"
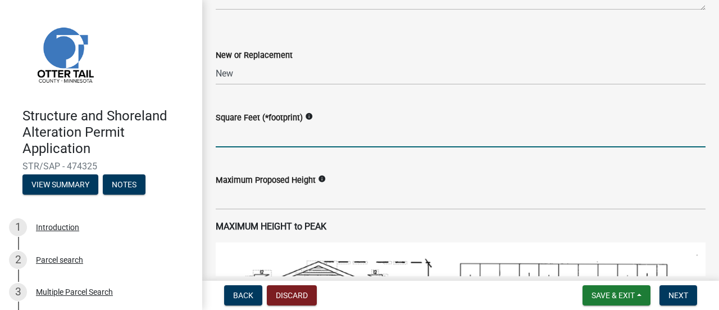
click at [260, 138] on input "text" at bounding box center [461, 135] width 490 height 23
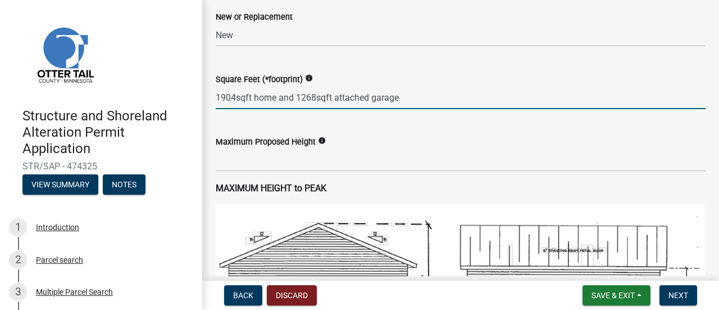
scroll to position [618, 0]
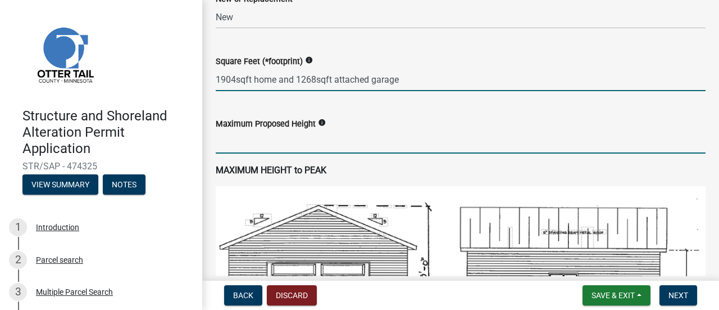
type input "19041268"
click at [293, 143] on input "text" at bounding box center [461, 141] width 490 height 23
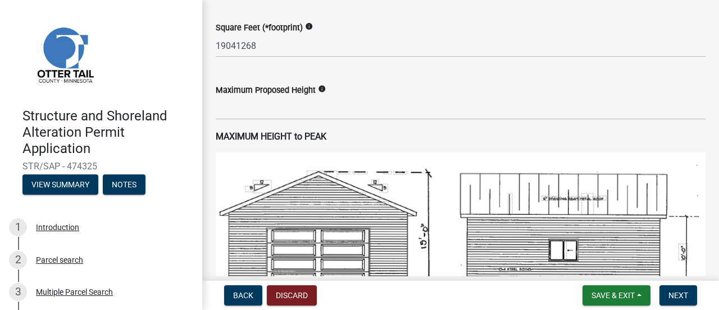
scroll to position [674, 0]
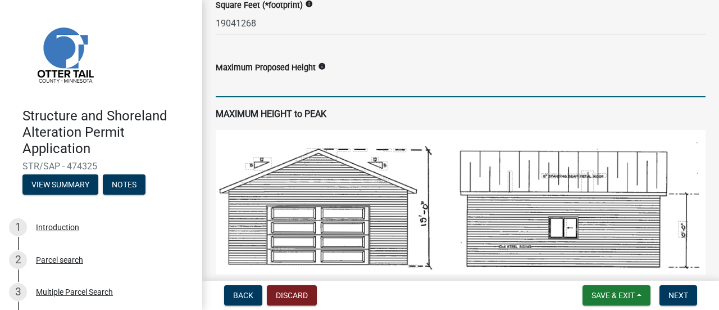
click at [264, 93] on input "text" at bounding box center [461, 85] width 490 height 23
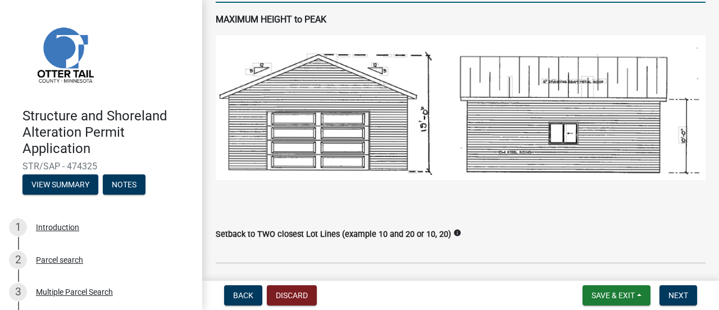
scroll to position [787, 0]
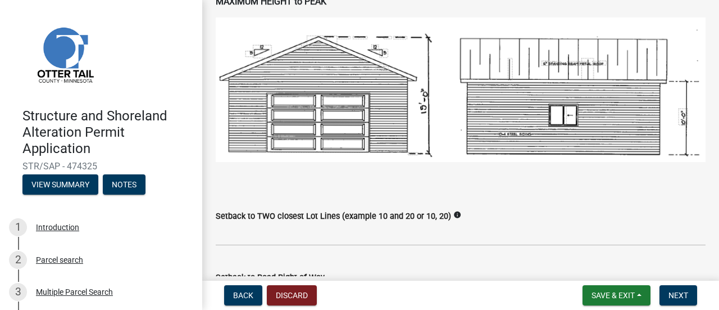
type input "24"
click at [580, 180] on p at bounding box center [461, 177] width 490 height 13
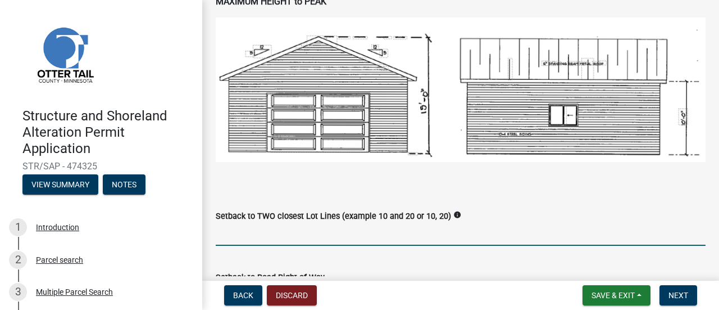
click at [326, 238] on input "Setback to TWO closest Lot Lines (example 10 and 20 or 10, 20)" at bounding box center [461, 234] width 490 height 23
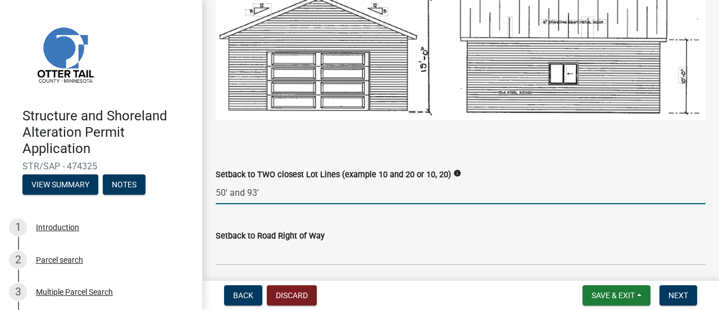
scroll to position [899, 0]
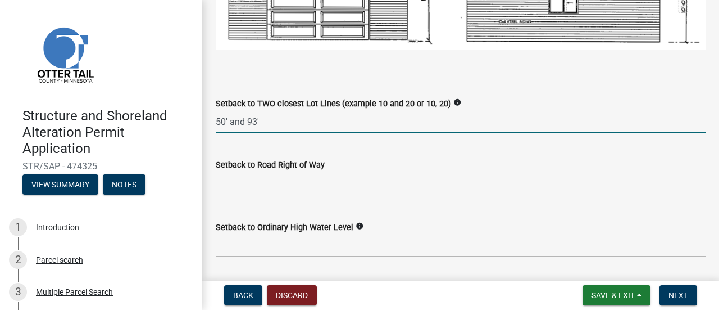
click at [227, 120] on input "50' and 93'" at bounding box center [461, 121] width 490 height 23
click at [263, 119] on input "50ft and 93'" at bounding box center [461, 121] width 490 height 23
type input "50ft and 93'"
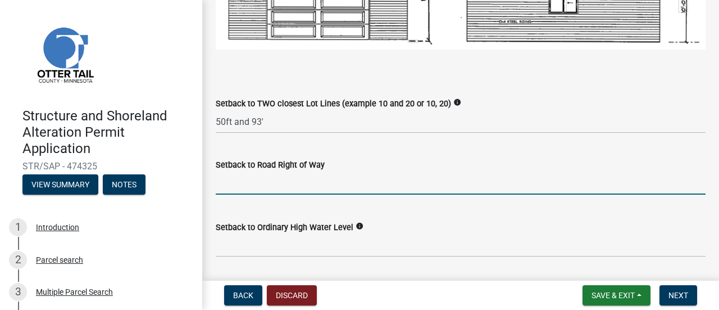
click at [262, 183] on input "text" at bounding box center [461, 182] width 490 height 23
click at [246, 182] on input "text" at bounding box center [461, 182] width 490 height 23
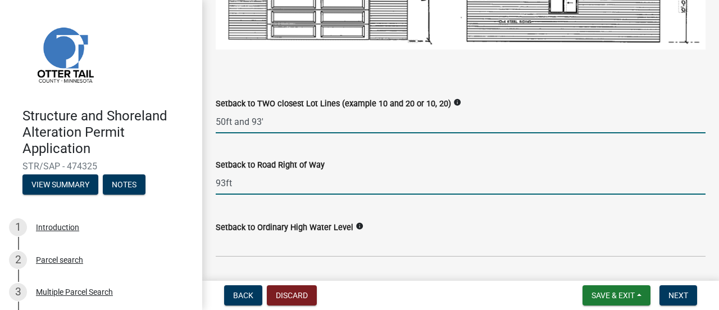
type input "93"
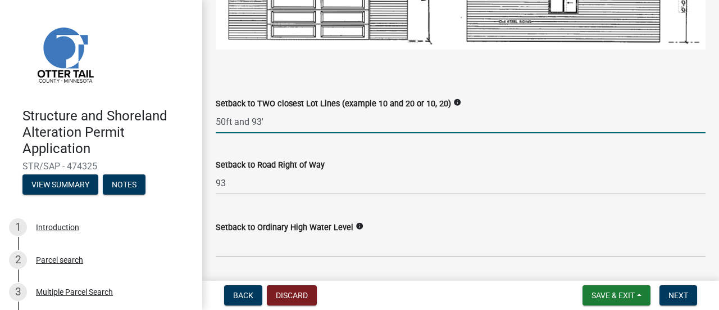
drag, startPoint x: 260, startPoint y: 121, endPoint x: 266, endPoint y: 122, distance: 6.3
click at [266, 122] on input "50ft and 93'" at bounding box center [461, 121] width 490 height 23
type input "50ft and 93ft"
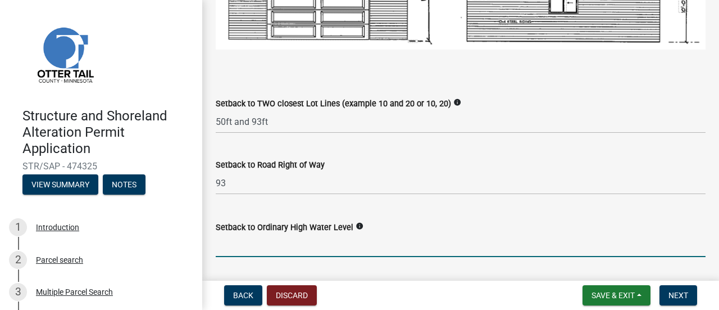
click at [259, 248] on input "text" at bounding box center [461, 245] width 490 height 23
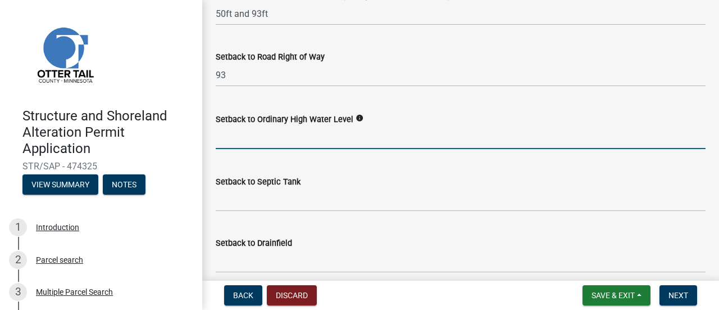
scroll to position [1011, 0]
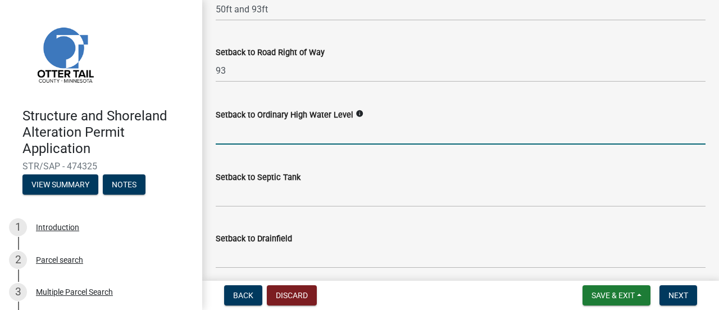
click at [356, 112] on icon "info" at bounding box center [360, 114] width 8 height 8
click at [293, 130] on input "text" at bounding box center [461, 132] width 490 height 23
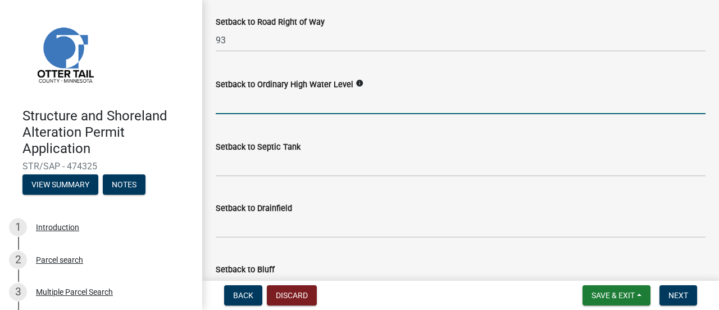
scroll to position [1068, 0]
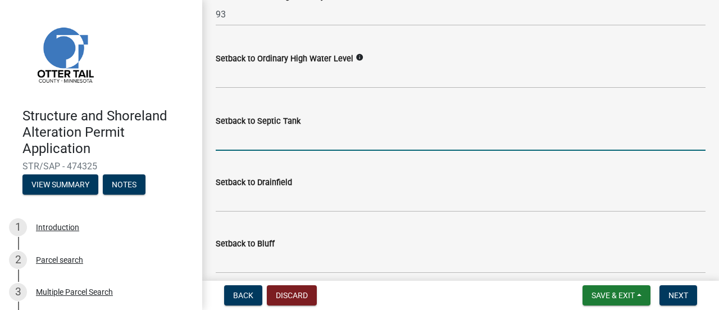
click at [251, 131] on input "Setback to Septic Tank" at bounding box center [461, 139] width 490 height 23
type input "45ft"
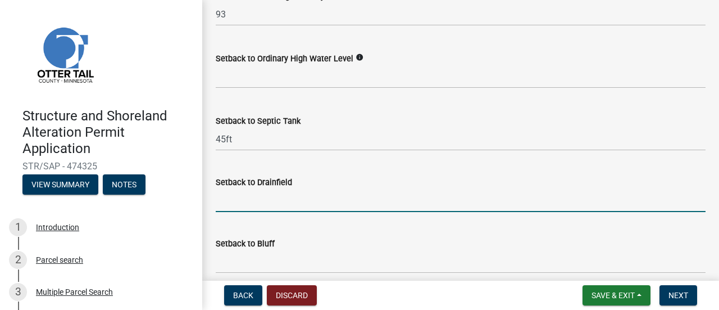
click at [277, 207] on input "Setback to Drainfield" at bounding box center [461, 200] width 490 height 23
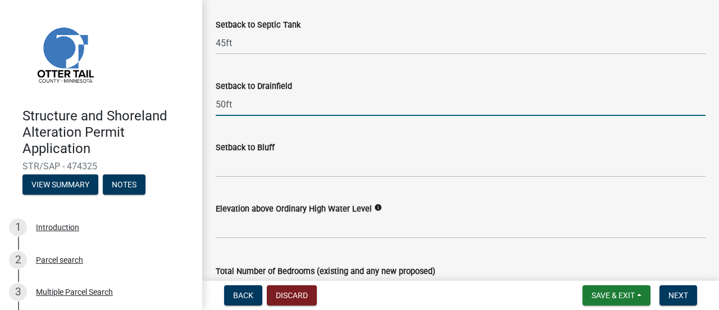
scroll to position [1180, 0]
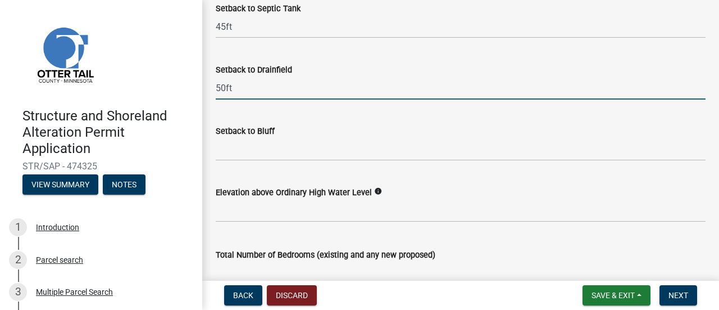
type input "50ft"
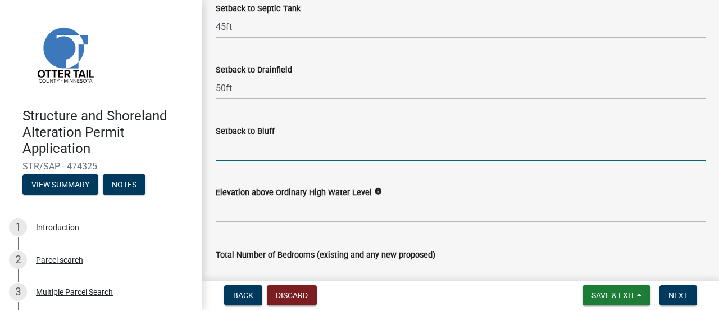
click at [297, 146] on input "Setback to Bluff" at bounding box center [461, 149] width 490 height 23
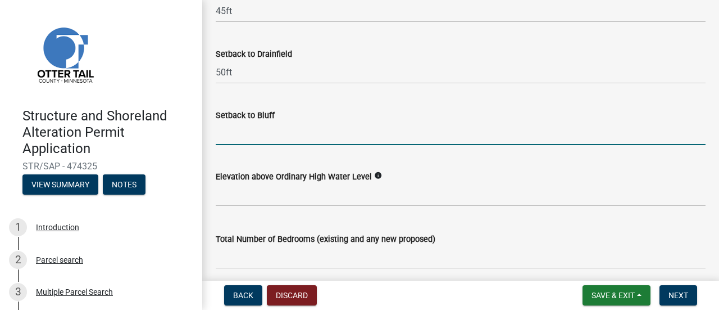
scroll to position [1236, 0]
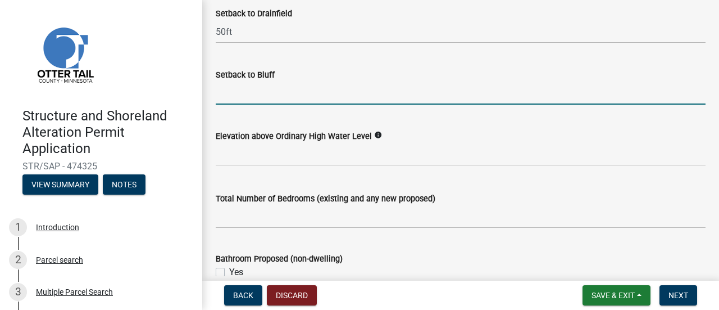
click at [374, 132] on icon "info" at bounding box center [378, 135] width 8 height 8
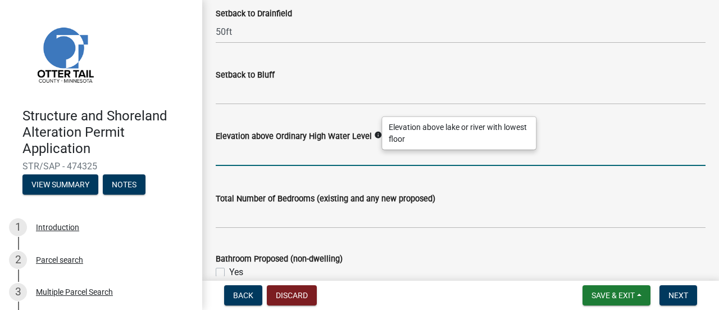
click at [326, 148] on input "text" at bounding box center [461, 154] width 490 height 23
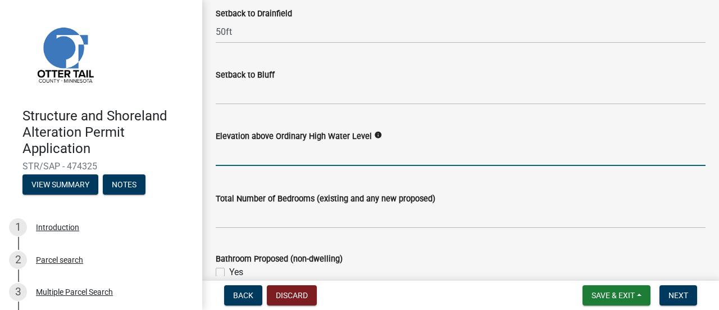
scroll to position [1292, 0]
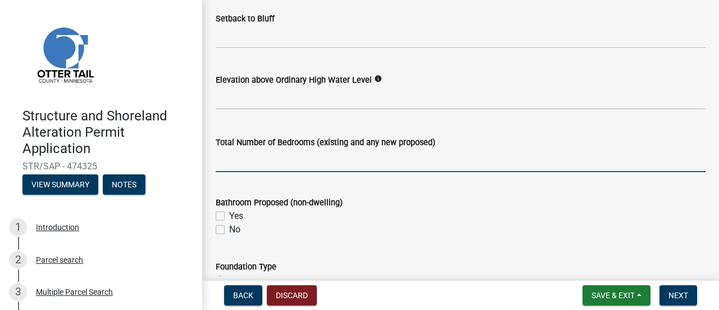
click at [289, 164] on input "text" at bounding box center [461, 160] width 490 height 23
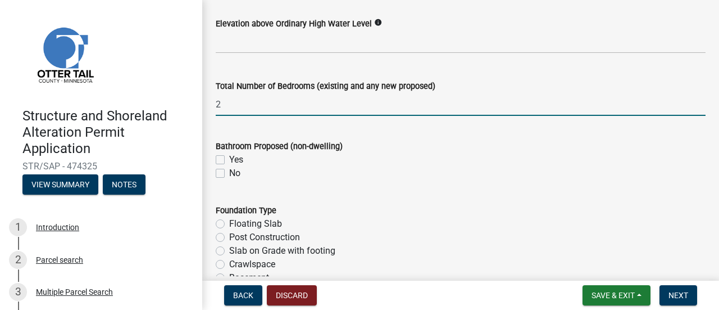
type input "2"
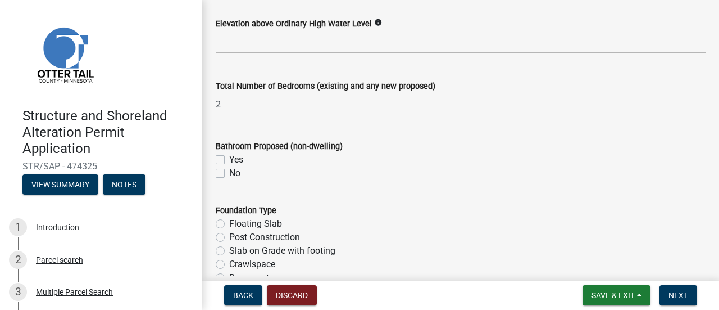
click at [229, 156] on label "Yes" at bounding box center [236, 159] width 14 height 13
click at [229, 156] on input "Yes" at bounding box center [232, 156] width 7 height 7
checkbox input "true"
checkbox input "false"
click at [229, 158] on label "Yes" at bounding box center [236, 159] width 14 height 13
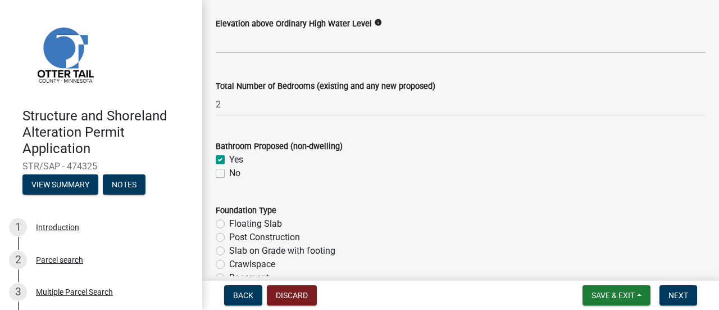
click at [229, 158] on input "Yes" at bounding box center [232, 156] width 7 height 7
checkbox input "false"
click at [229, 173] on label "No" at bounding box center [234, 172] width 11 height 13
click at [229, 173] on input "No" at bounding box center [232, 169] width 7 height 7
checkbox input "true"
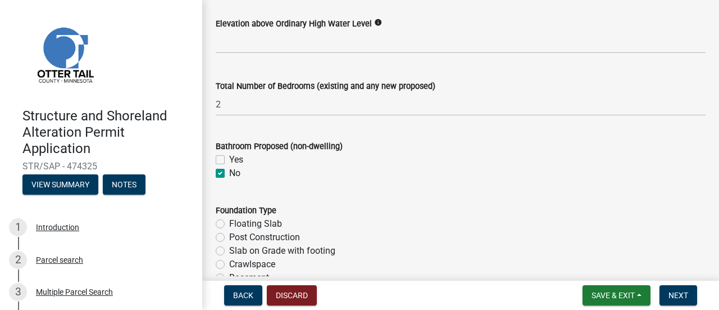
checkbox input "false"
checkbox input "true"
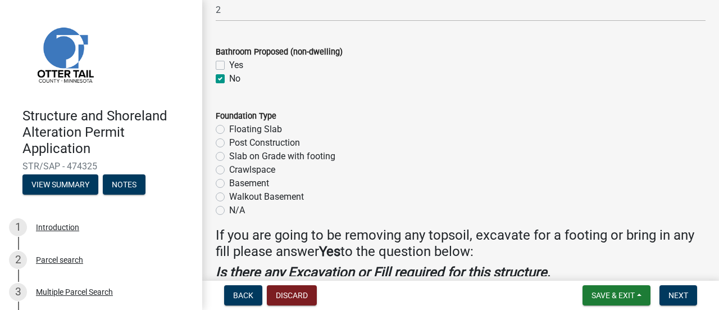
scroll to position [1461, 0]
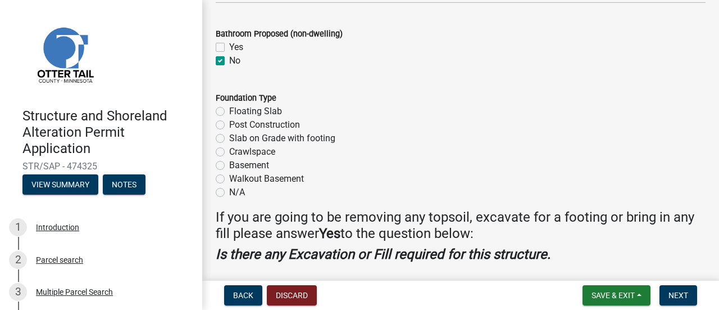
click at [229, 107] on label "Floating Slab" at bounding box center [255, 111] width 53 height 13
click at [229, 107] on input "Floating Slab" at bounding box center [232, 108] width 7 height 7
radio input "true"
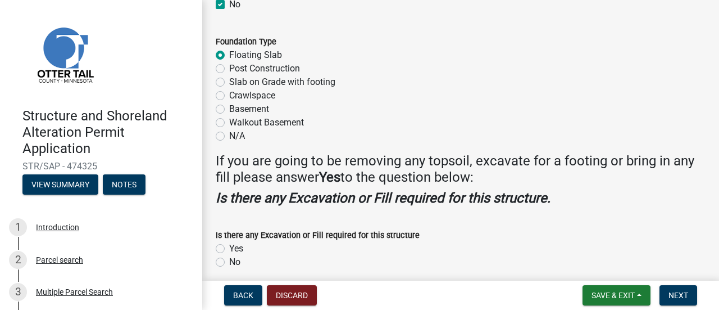
click at [229, 77] on label "Slab on Grade with footing" at bounding box center [282, 81] width 106 height 13
click at [229, 77] on input "Slab on Grade with footing" at bounding box center [232, 78] width 7 height 7
radio input "true"
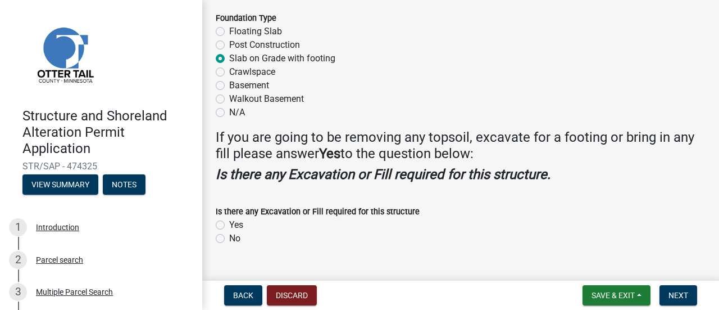
scroll to position [1561, 0]
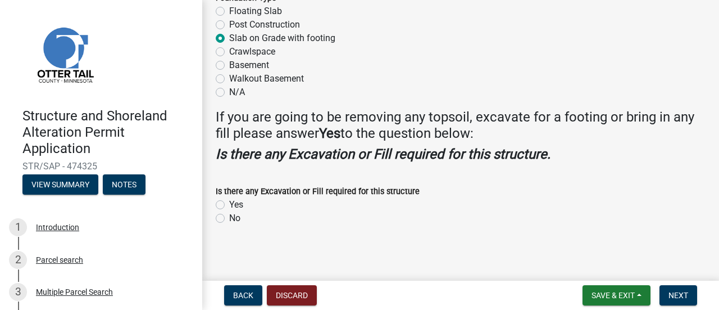
click at [229, 201] on label "Yes" at bounding box center [236, 204] width 14 height 13
click at [229, 201] on input "Yes" at bounding box center [232, 201] width 7 height 7
radio input "true"
click at [680, 293] on span "Next" at bounding box center [679, 295] width 20 height 9
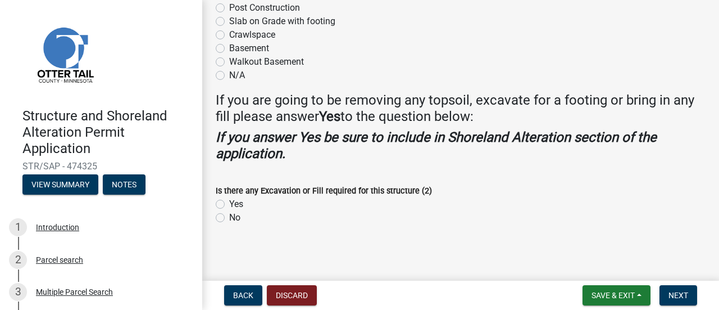
scroll to position [1304, 0]
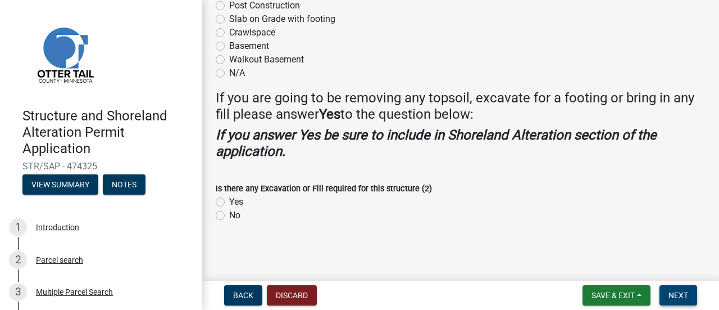
click at [686, 296] on span "Next" at bounding box center [679, 295] width 20 height 9
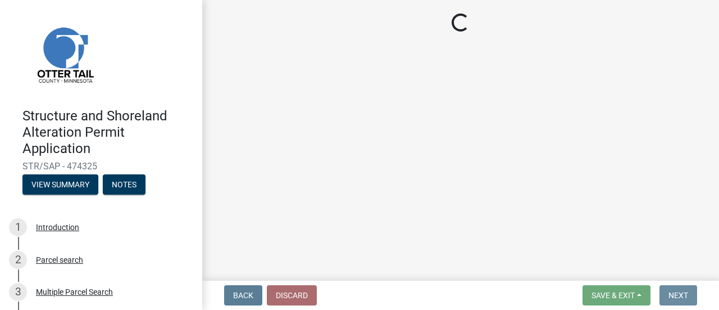
scroll to position [0, 0]
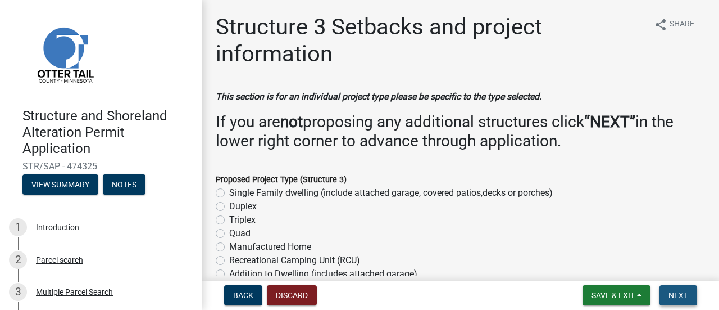
click at [673, 294] on span "Next" at bounding box center [679, 295] width 20 height 9
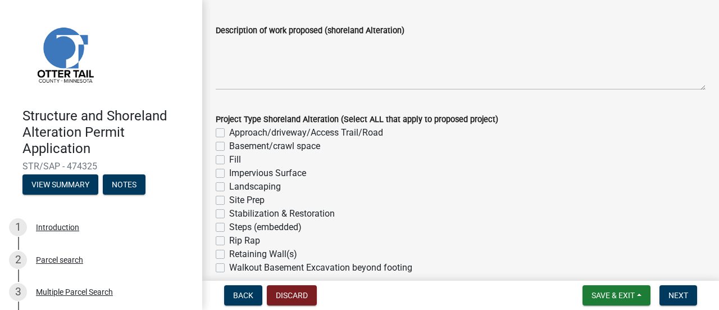
scroll to position [225, 0]
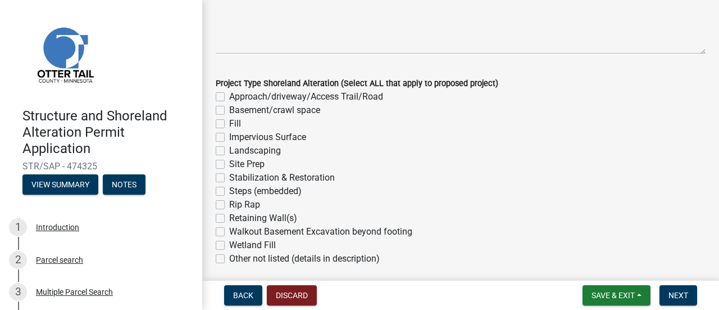
click at [229, 96] on label "Approach/driveway/Access Trail/Road" at bounding box center [306, 96] width 154 height 13
click at [229, 96] on input "Approach/driveway/Access Trail/Road" at bounding box center [232, 93] width 7 height 7
checkbox input "true"
checkbox input "false"
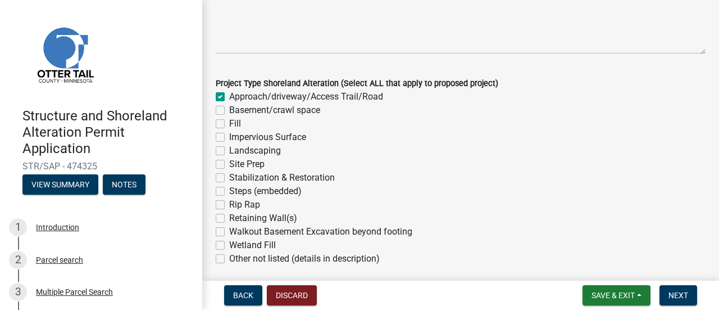
checkbox input "false"
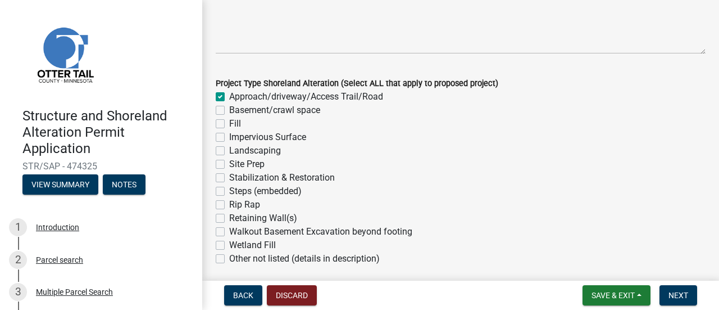
checkbox input "false"
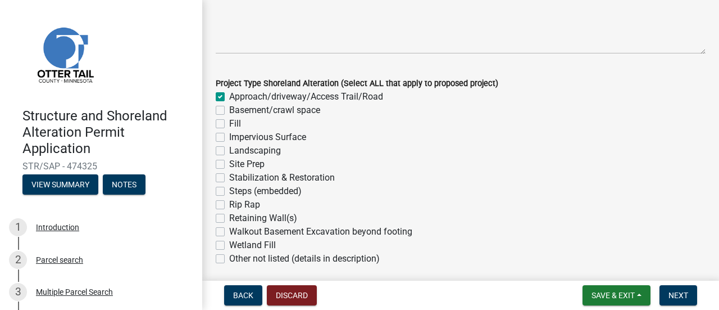
click at [229, 95] on label "Approach/driveway/Access Trail/Road" at bounding box center [306, 96] width 154 height 13
click at [229, 95] on input "Approach/driveway/Access Trail/Road" at bounding box center [232, 93] width 7 height 7
checkbox input "false"
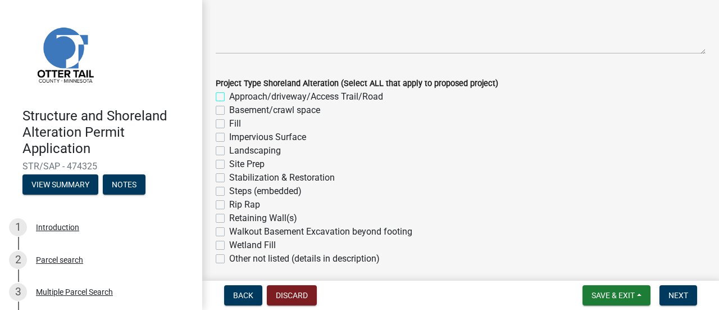
checkbox input "false"
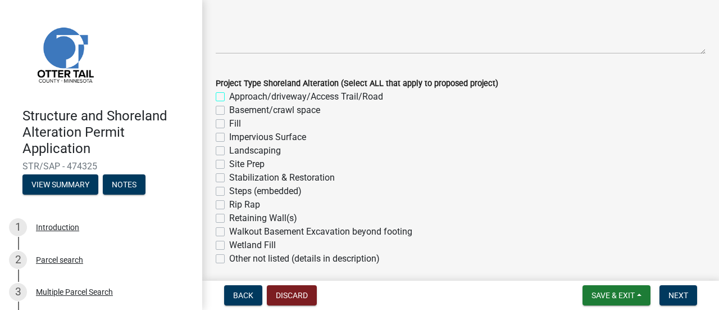
checkbox input "false"
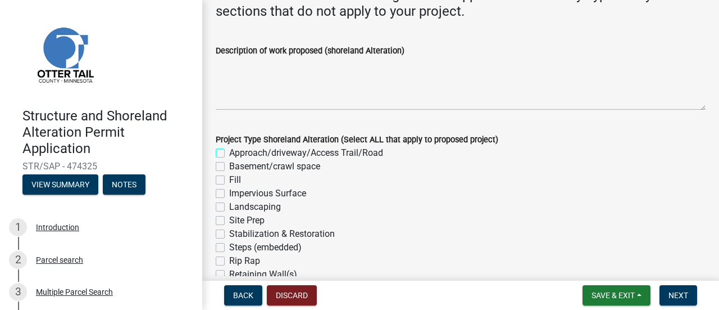
scroll to position [112, 0]
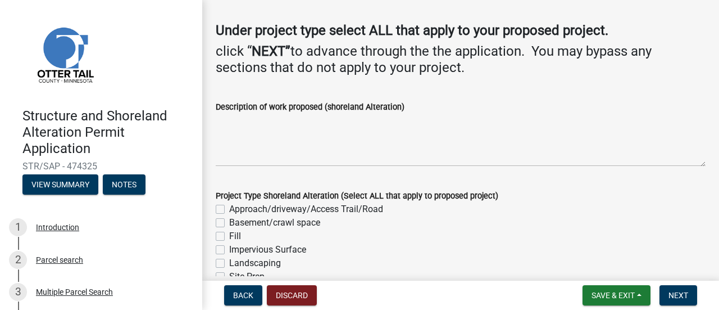
click at [550, 202] on div "Approach/driveway/Access Trail/Road" at bounding box center [461, 208] width 490 height 13
click at [673, 296] on span "Next" at bounding box center [679, 295] width 20 height 9
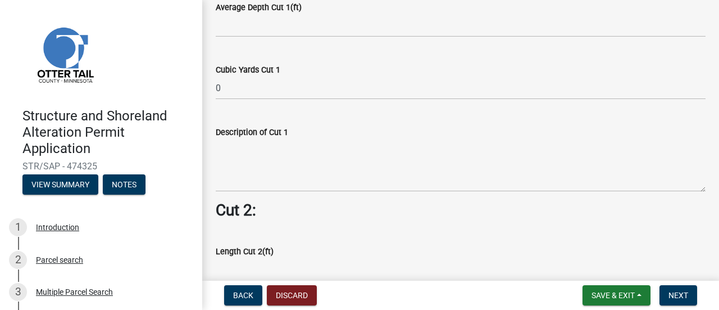
scroll to position [674, 0]
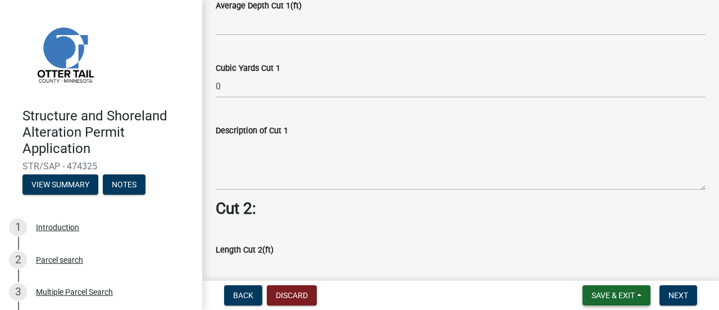
click at [639, 291] on button "Save & Exit" at bounding box center [617, 295] width 68 height 20
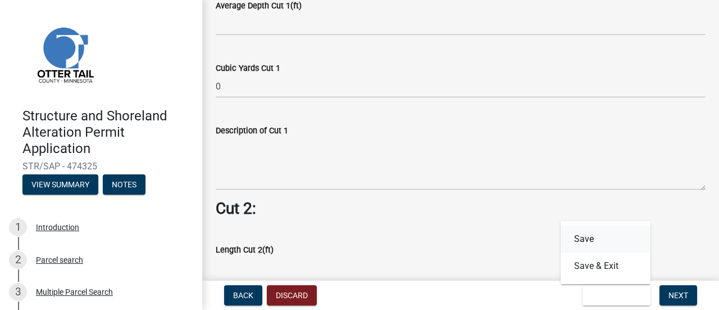
click at [585, 238] on button "Save" at bounding box center [606, 238] width 90 height 27
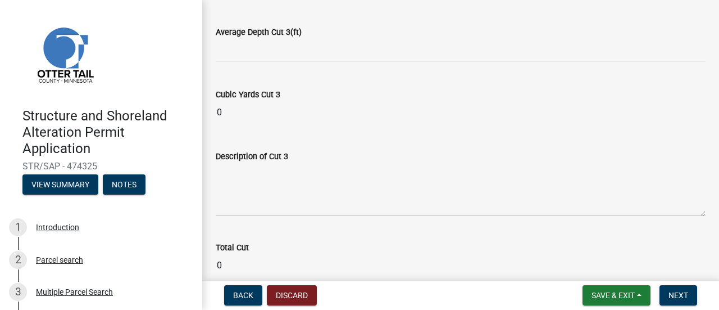
scroll to position [1432, 0]
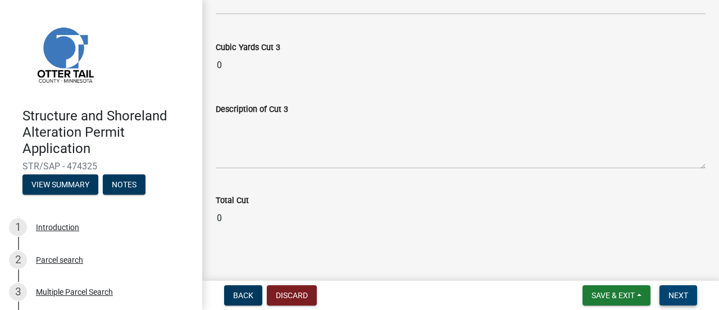
click at [679, 292] on span "Next" at bounding box center [679, 295] width 20 height 9
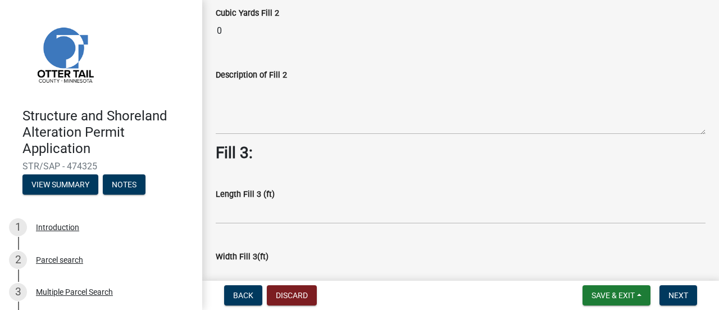
scroll to position [675, 0]
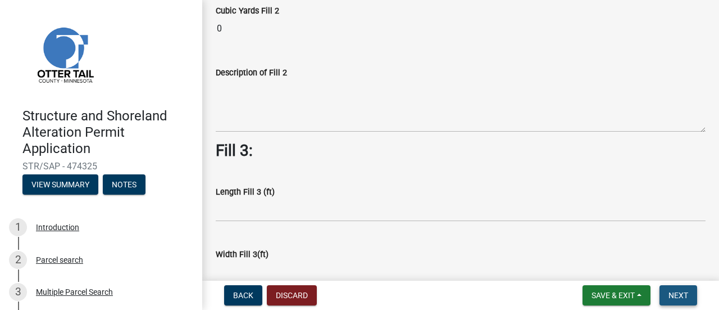
click at [675, 296] on span "Next" at bounding box center [679, 295] width 20 height 9
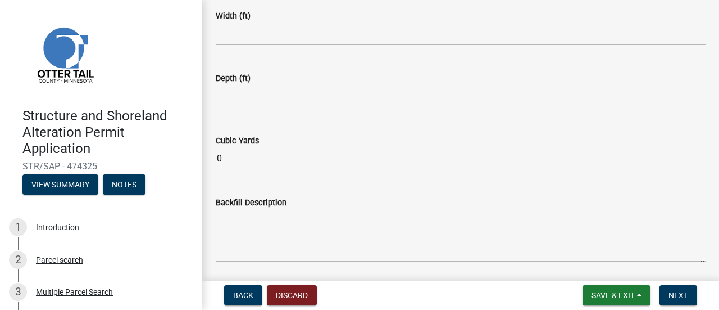
scroll to position [281, 0]
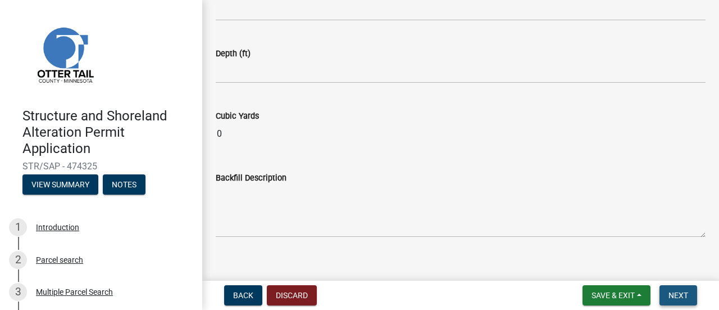
click at [676, 294] on span "Next" at bounding box center [679, 295] width 20 height 9
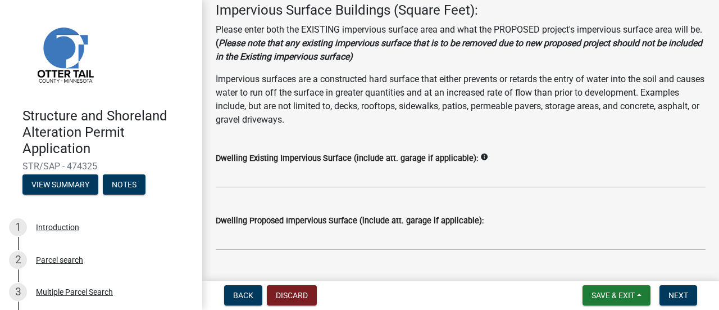
scroll to position [169, 0]
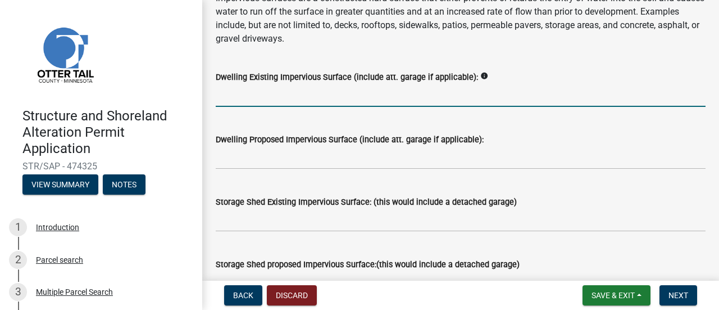
click at [292, 92] on input "text" at bounding box center [461, 95] width 490 height 23
click at [480, 75] on icon "info" at bounding box center [484, 76] width 8 height 8
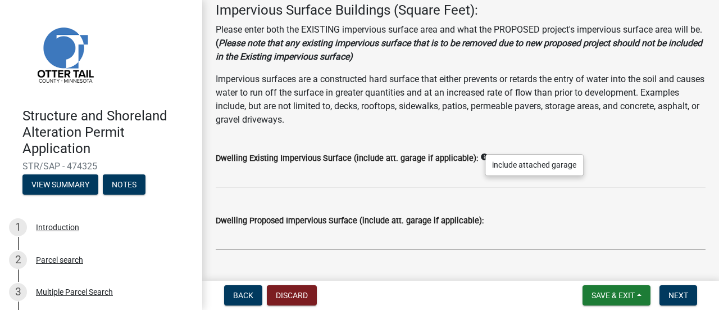
scroll to position [56, 0]
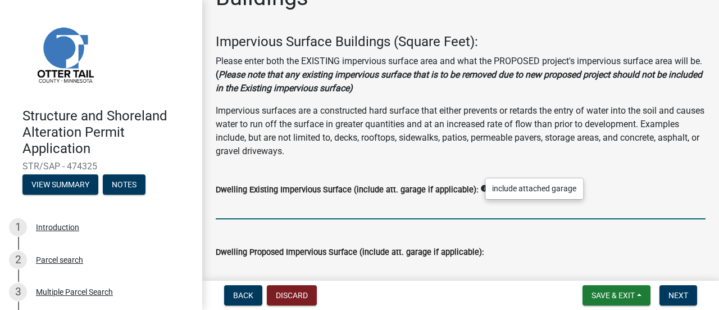
click at [222, 211] on input "text" at bounding box center [461, 207] width 490 height 23
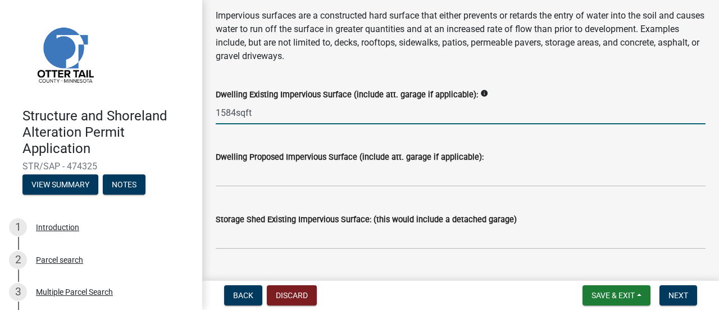
scroll to position [169, 0]
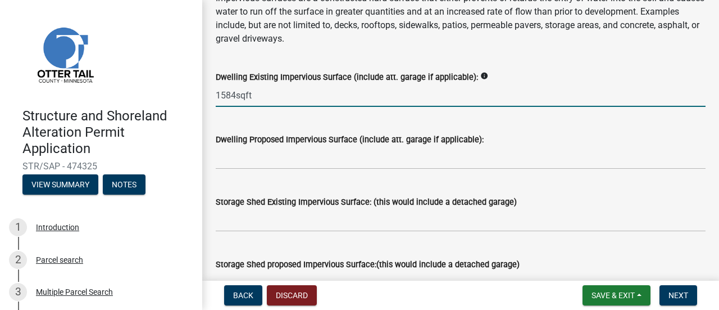
type input "1584"
click at [265, 171] on wm-data-entity-input "Dwelling Proposed Impervious Surface (include att. garage if applicable):" at bounding box center [461, 148] width 490 height 62
click at [251, 97] on input "1584" at bounding box center [461, 95] width 490 height 23
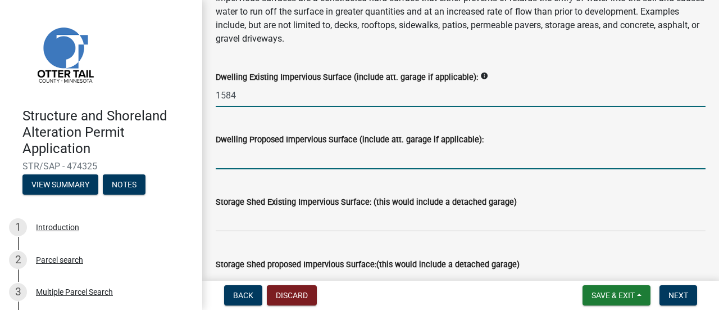
click at [233, 158] on input "text" at bounding box center [461, 157] width 490 height 23
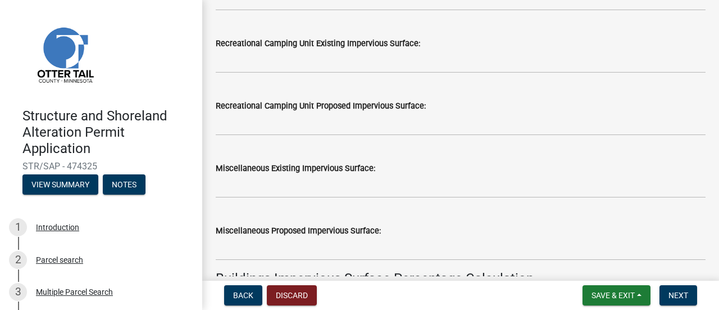
scroll to position [618, 0]
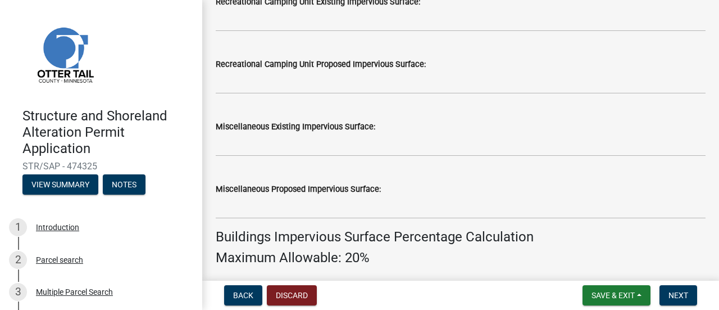
type input "3172"
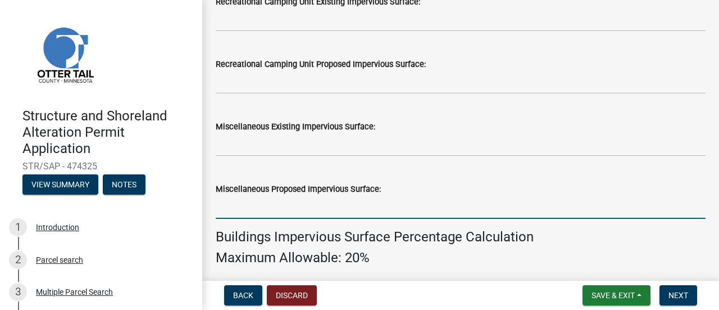
click at [264, 207] on input "text" at bounding box center [461, 207] width 490 height 23
type input "396"
click at [459, 244] on div "Buildings Impervious Surface Percentage Calculation Maximum Allowable: 20%" at bounding box center [461, 247] width 490 height 37
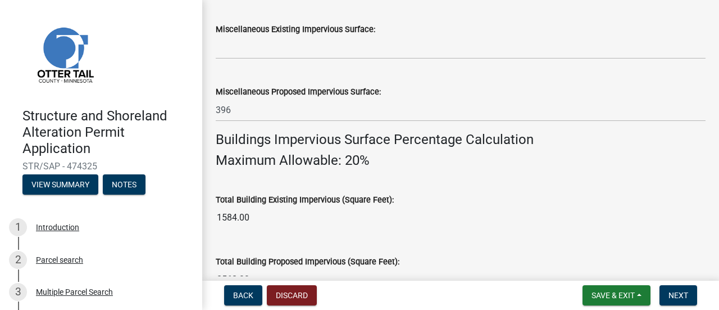
scroll to position [787, 0]
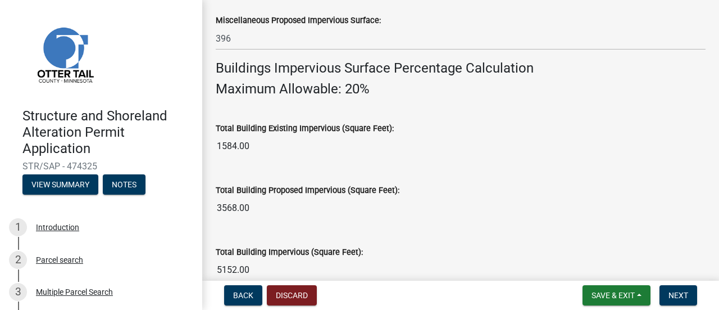
click at [415, 208] on input "3568.00" at bounding box center [461, 208] width 490 height 22
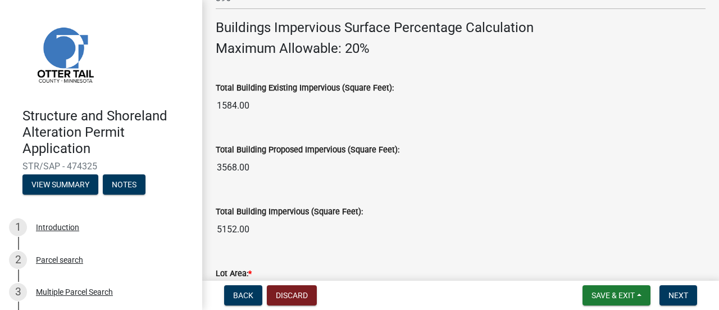
scroll to position [843, 0]
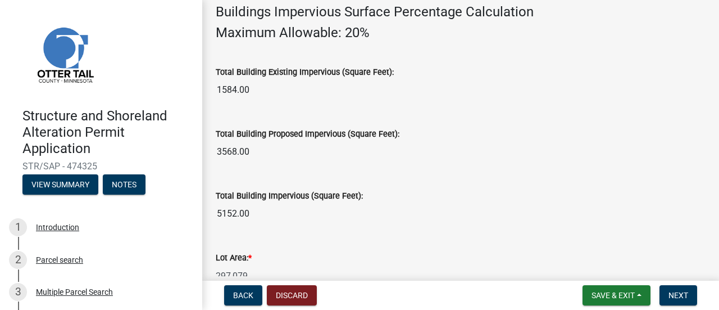
click at [387, 185] on div "Total Building Impervious (Square Feet): 5152.00" at bounding box center [461, 199] width 490 height 52
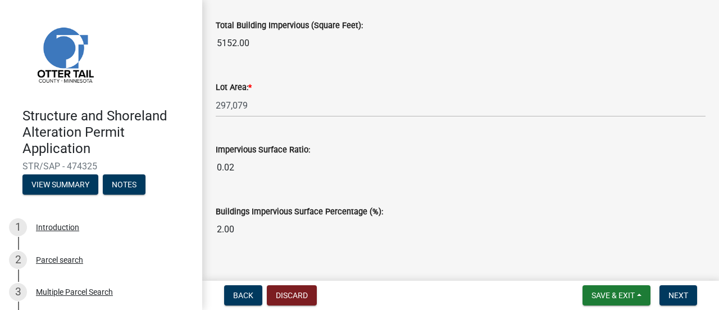
scroll to position [1029, 0]
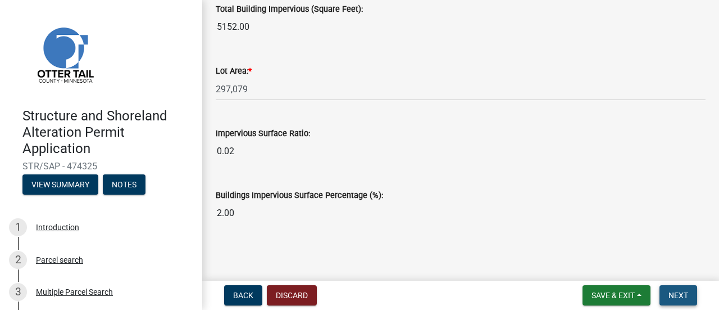
click at [677, 293] on span "Next" at bounding box center [679, 295] width 20 height 9
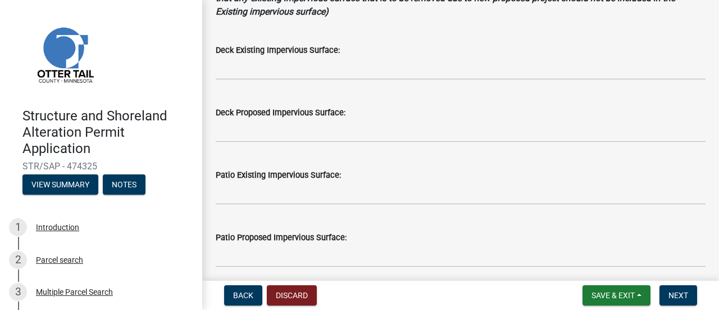
scroll to position [56, 0]
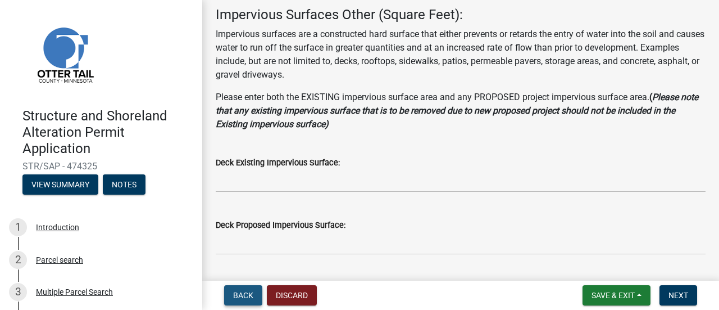
click at [246, 298] on span "Back" at bounding box center [243, 295] width 20 height 9
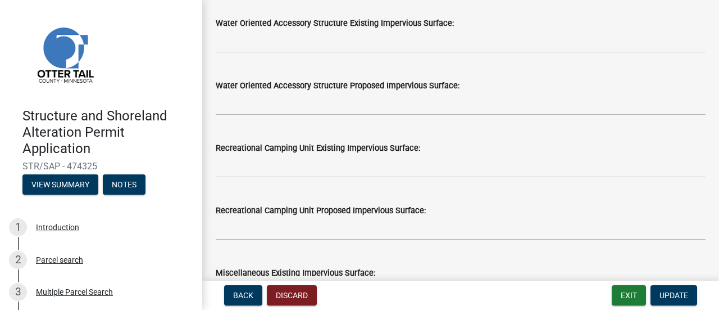
scroll to position [636, 0]
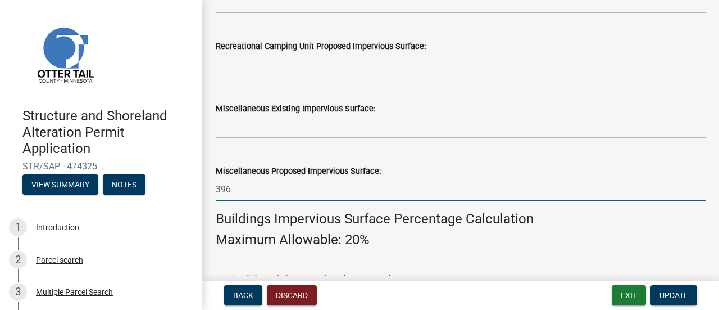
drag, startPoint x: 237, startPoint y: 193, endPoint x: 216, endPoint y: 194, distance: 21.4
click at [216, 194] on input "396" at bounding box center [461, 189] width 490 height 23
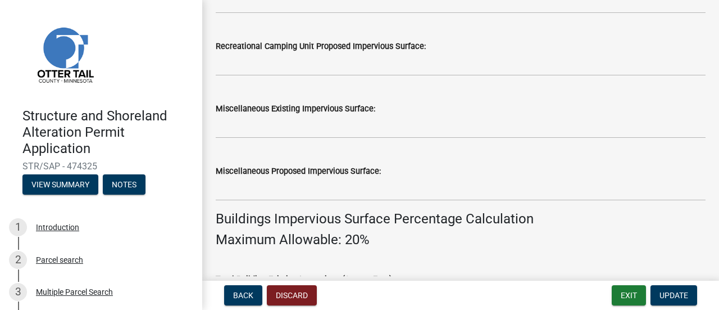
click at [484, 226] on div "Buildings Impervious Surface Percentage Calculation Maximum Allowable: 20%" at bounding box center [461, 229] width 490 height 37
click at [685, 295] on span "Update" at bounding box center [674, 295] width 29 height 9
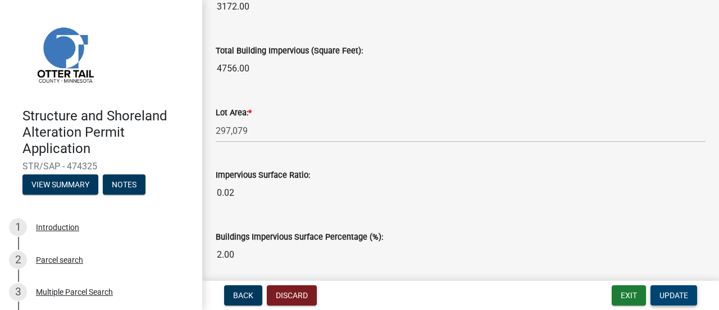
scroll to position [1029, 0]
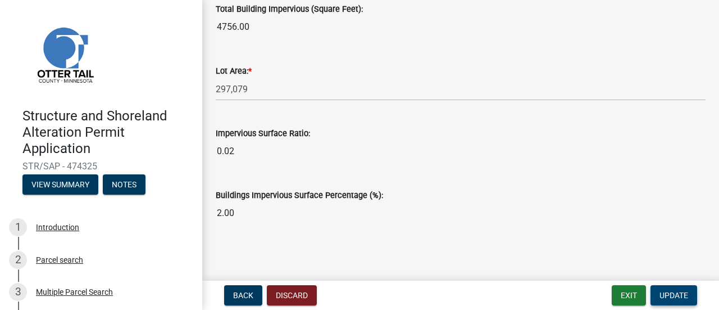
click at [668, 296] on span "Update" at bounding box center [674, 295] width 29 height 9
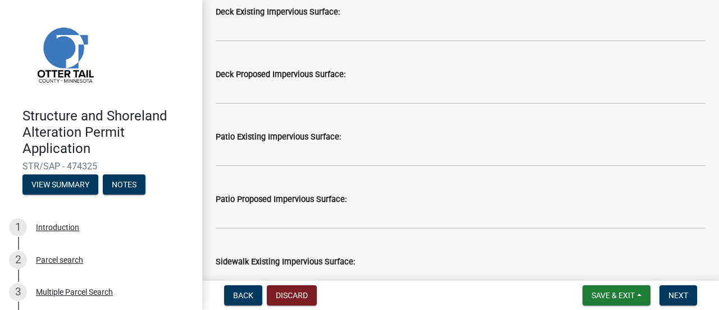
scroll to position [225, 0]
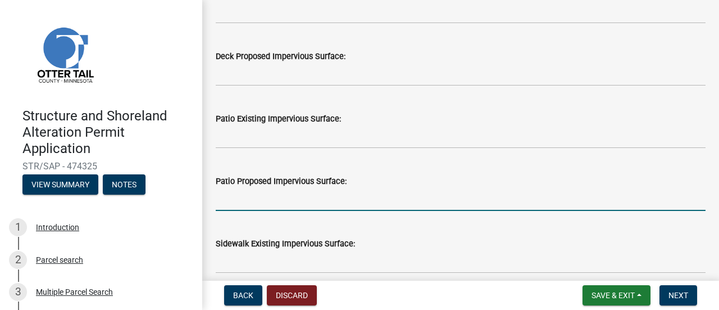
click at [248, 194] on input "text" at bounding box center [461, 199] width 490 height 23
click at [247, 294] on span "Back" at bounding box center [243, 295] width 20 height 9
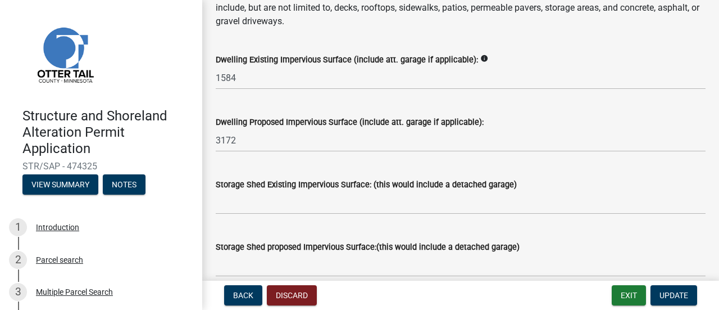
scroll to position [169, 0]
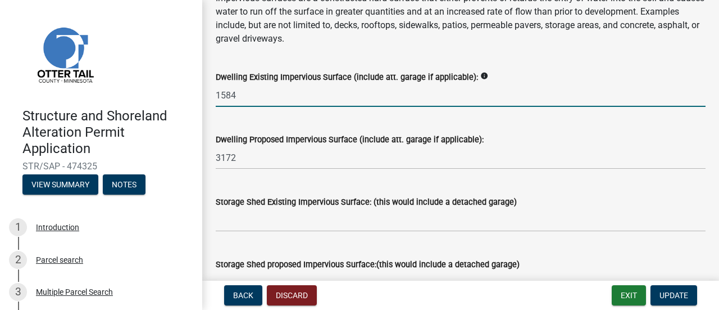
drag, startPoint x: 235, startPoint y: 95, endPoint x: 208, endPoint y: 93, distance: 27.1
click at [208, 93] on div "Dwelling Existing Impervious Surface (include att. garage if applicable): info …" at bounding box center [460, 81] width 507 height 52
type input "768"
click at [530, 43] on p "Impervious surfaces are a constructed hard surface that either prevents or reta…" at bounding box center [461, 19] width 490 height 54
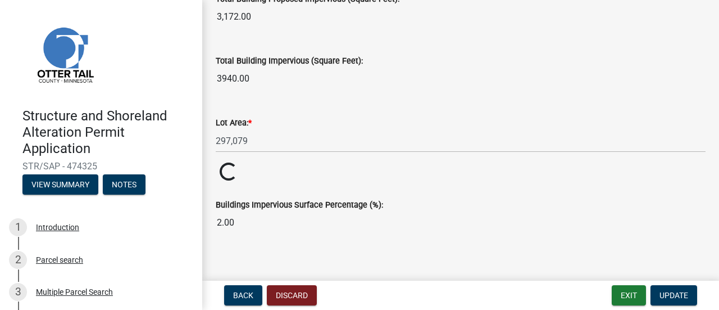
scroll to position [988, 0]
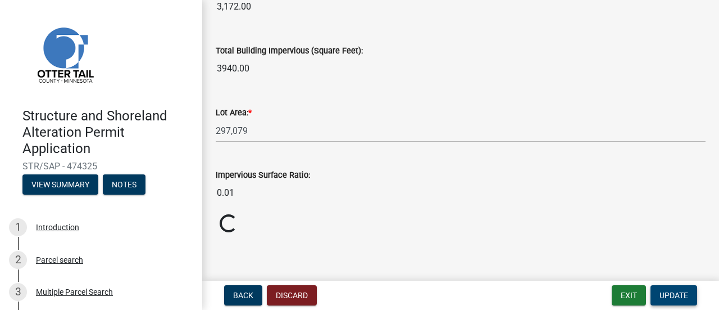
click at [665, 296] on span "Update" at bounding box center [674, 295] width 29 height 9
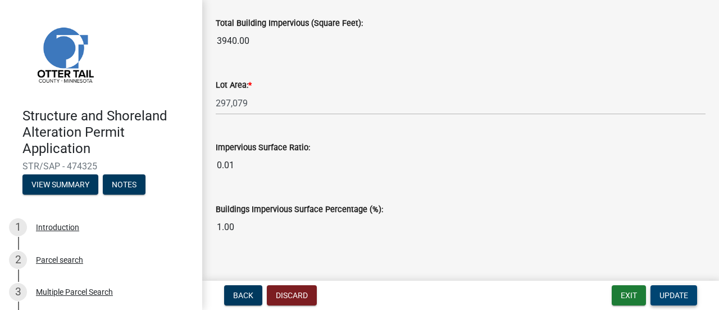
scroll to position [1029, 0]
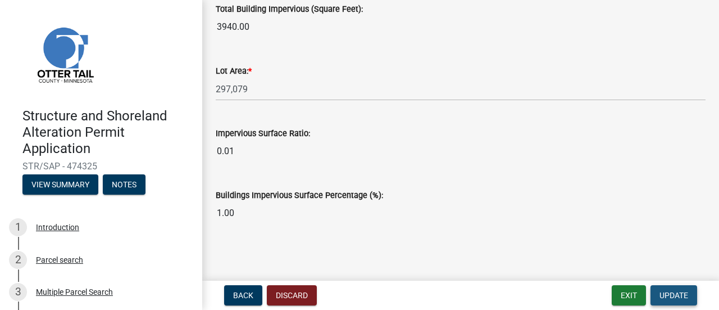
click at [677, 296] on span "Update" at bounding box center [674, 295] width 29 height 9
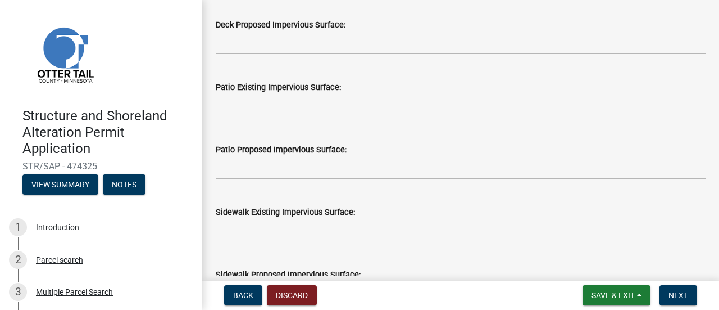
scroll to position [281, 0]
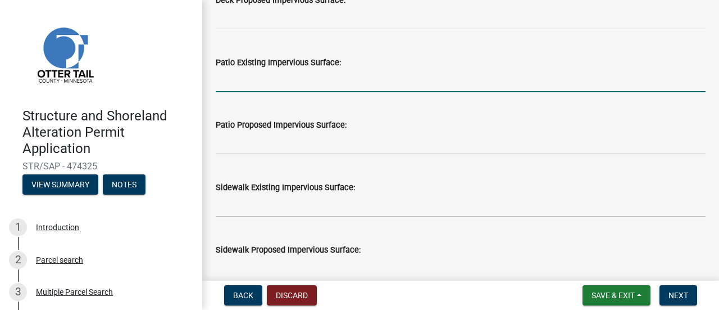
click at [279, 80] on input "text" at bounding box center [461, 80] width 490 height 23
click at [244, 89] on input "text" at bounding box center [461, 80] width 490 height 23
type input "432"
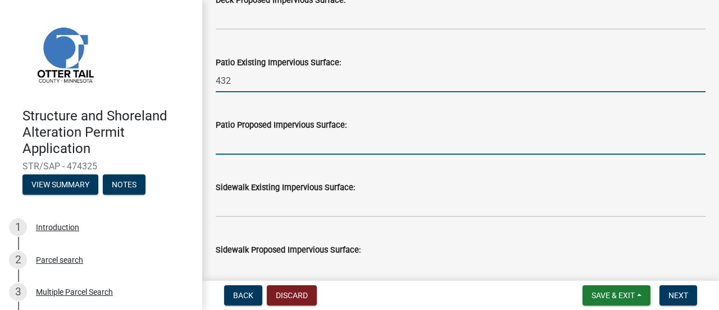
click at [237, 147] on input "text" at bounding box center [461, 142] width 490 height 23
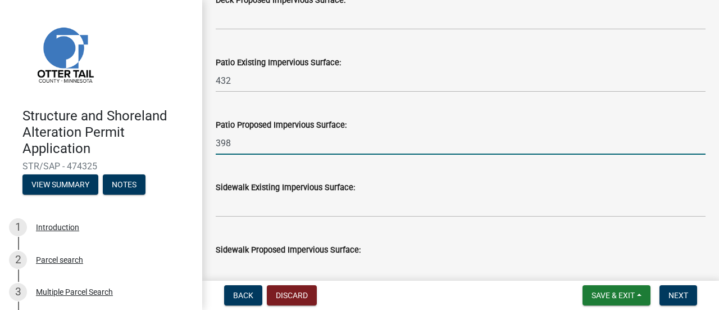
type input "398"
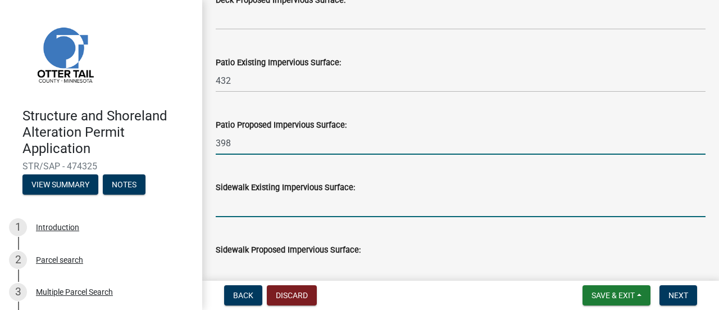
click at [382, 205] on input "text" at bounding box center [461, 205] width 490 height 23
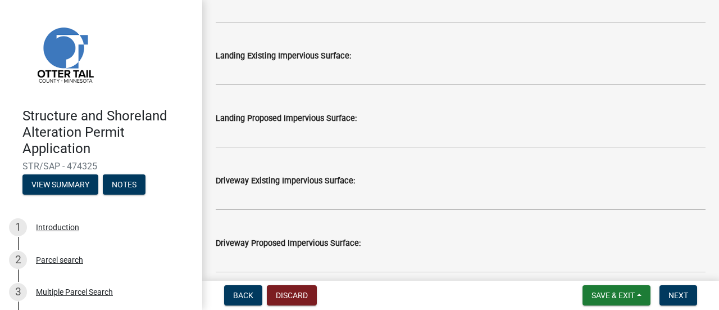
scroll to position [562, 0]
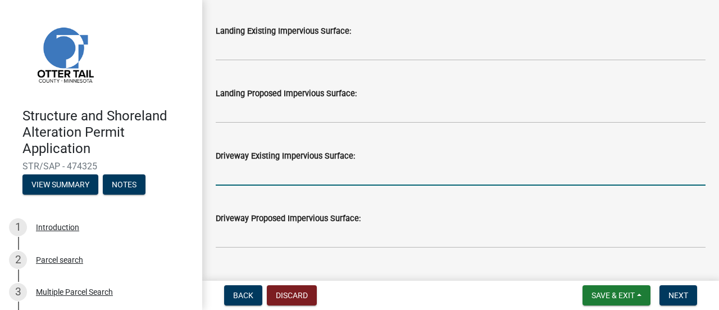
click at [289, 175] on input "text" at bounding box center [461, 173] width 490 height 23
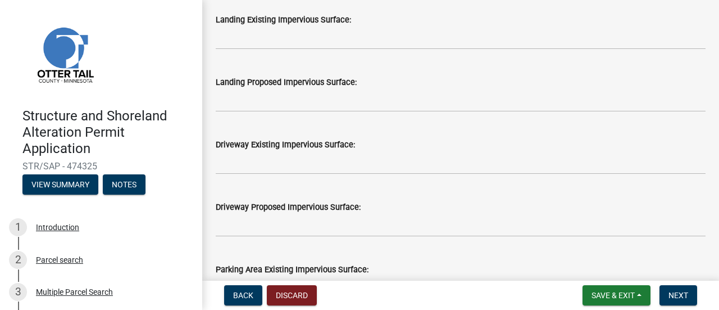
scroll to position [618, 0]
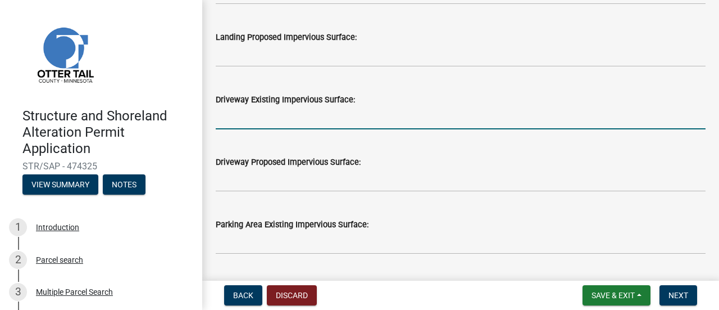
click at [298, 119] on input "text" at bounding box center [461, 117] width 490 height 23
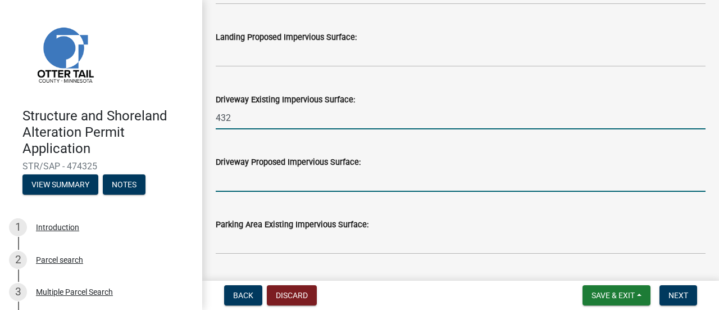
click at [329, 180] on input "text" at bounding box center [461, 180] width 490 height 23
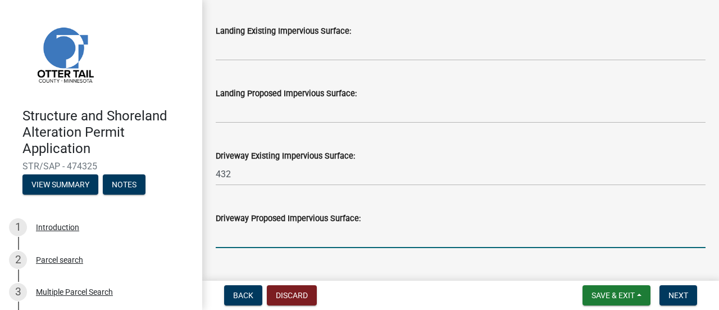
scroll to position [674, 0]
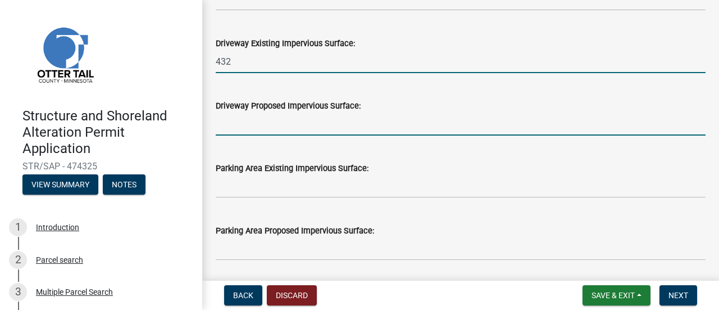
click at [232, 63] on input "432" at bounding box center [461, 61] width 490 height 23
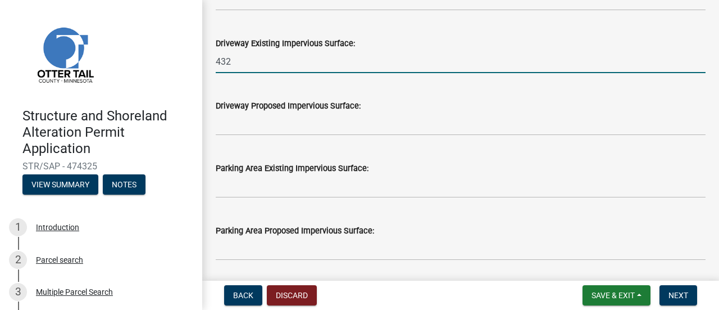
click at [232, 63] on input "432" at bounding box center [461, 61] width 490 height 23
type input "1784"
click at [423, 39] on div "Driveway Existing Impervious Surface:" at bounding box center [461, 43] width 490 height 13
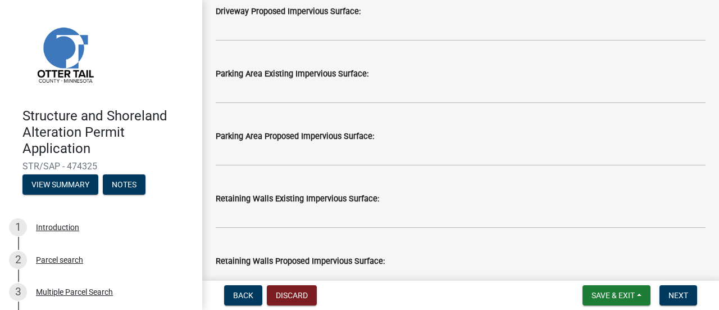
scroll to position [787, 0]
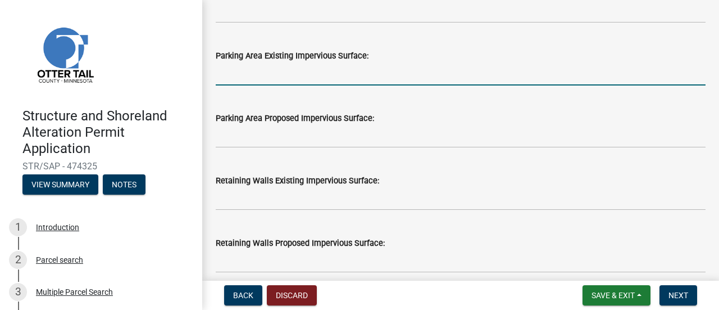
click at [256, 79] on input "text" at bounding box center [461, 73] width 490 height 23
type input "432"
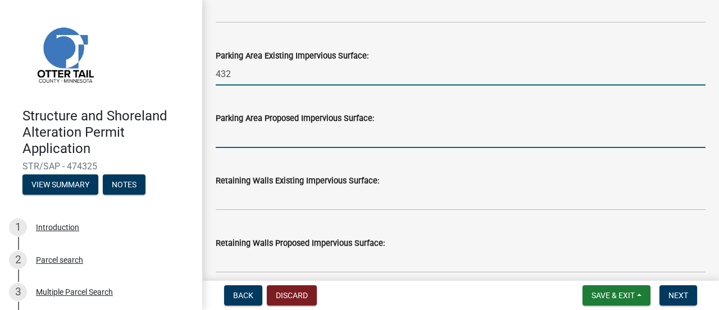
click at [258, 135] on input "text" at bounding box center [461, 136] width 490 height 23
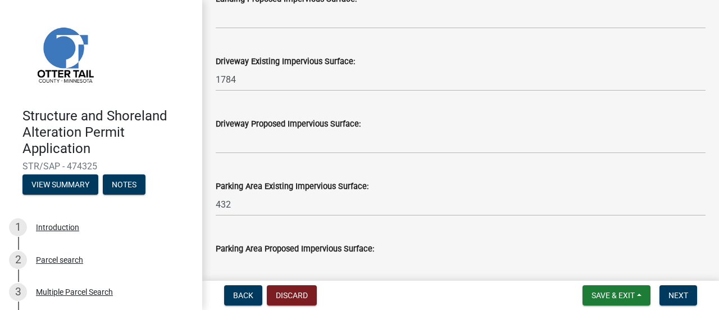
scroll to position [674, 0]
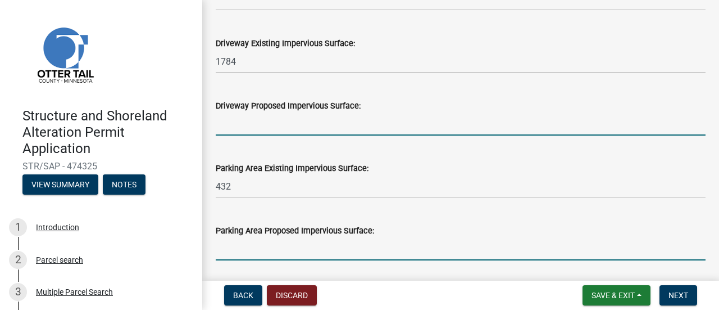
click at [270, 126] on input "text" at bounding box center [461, 123] width 490 height 23
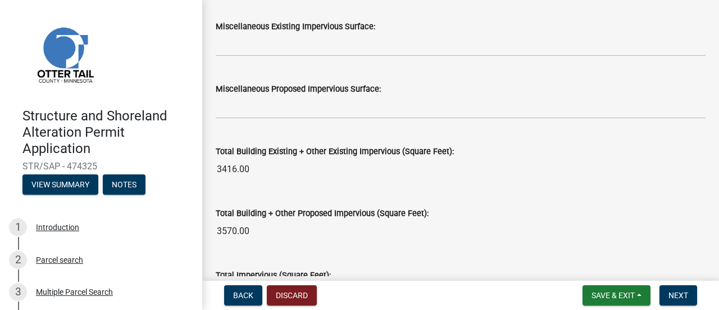
scroll to position [1236, 0]
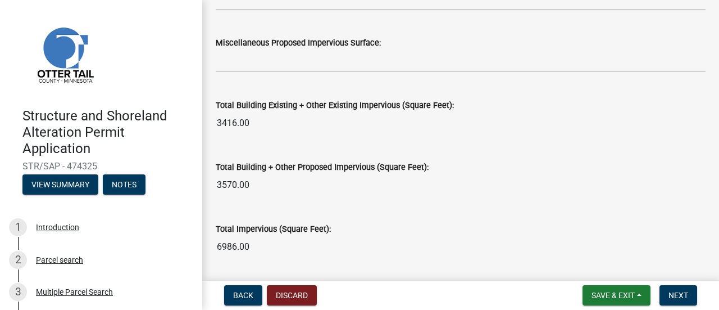
type input "3800"
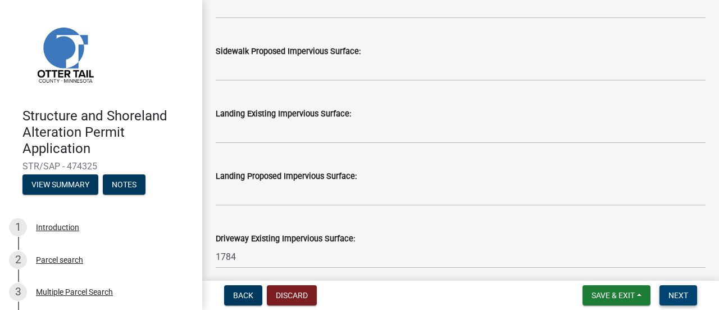
scroll to position [501, 0]
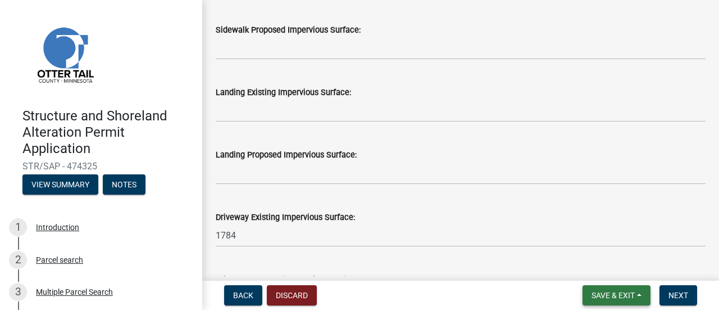
click at [631, 297] on span "Save & Exit" at bounding box center [613, 295] width 43 height 9
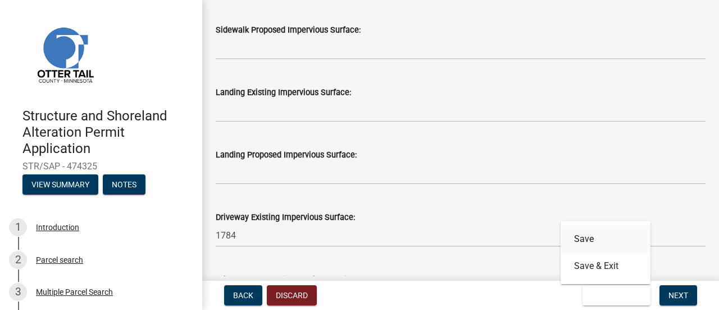
click at [582, 235] on button "Save" at bounding box center [606, 238] width 90 height 27
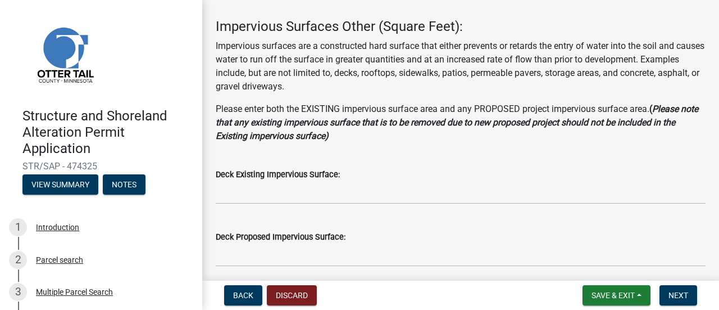
scroll to position [112, 0]
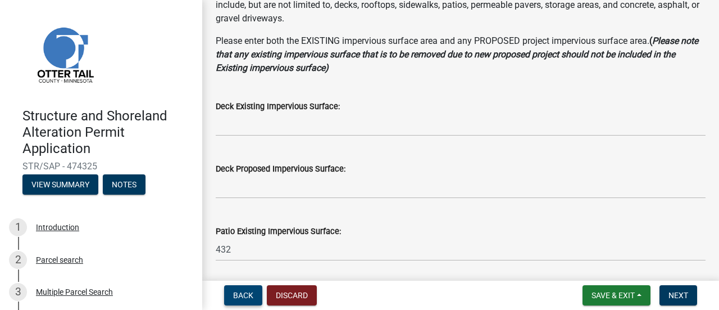
click at [245, 298] on span "Back" at bounding box center [243, 295] width 20 height 9
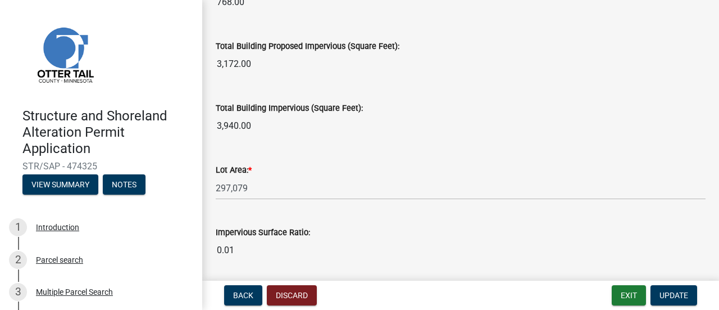
scroll to position [955, 0]
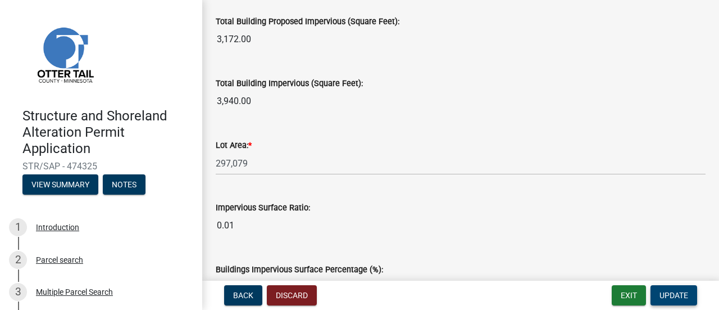
click at [680, 298] on span "Update" at bounding box center [674, 295] width 29 height 9
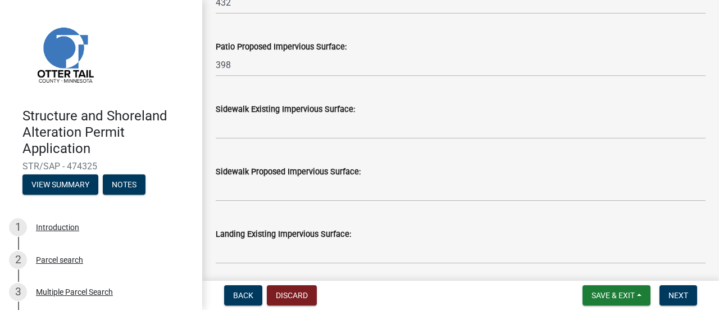
scroll to position [393, 0]
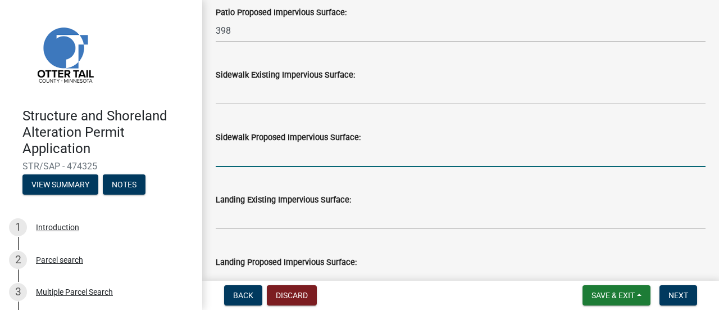
click at [231, 150] on input "text" at bounding box center [461, 155] width 490 height 23
type input "240"
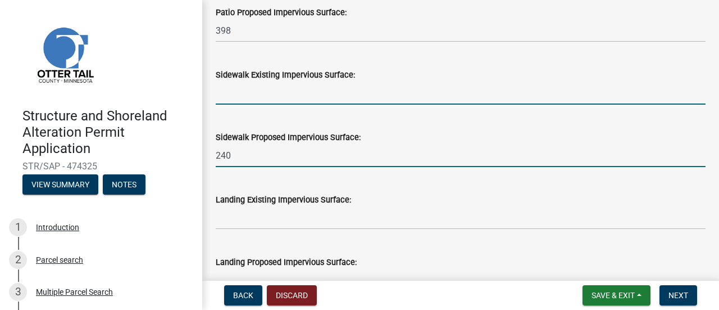
click at [459, 84] on input "text" at bounding box center [461, 92] width 490 height 23
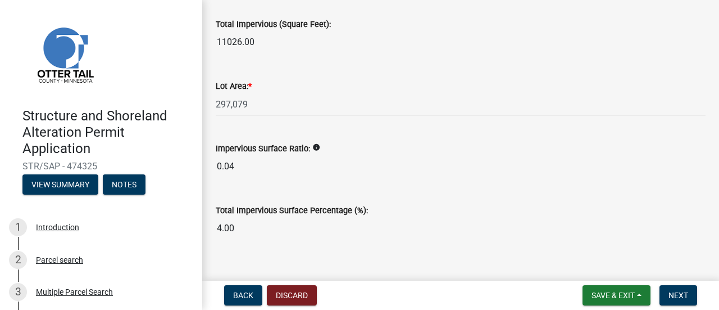
scroll to position [1456, 0]
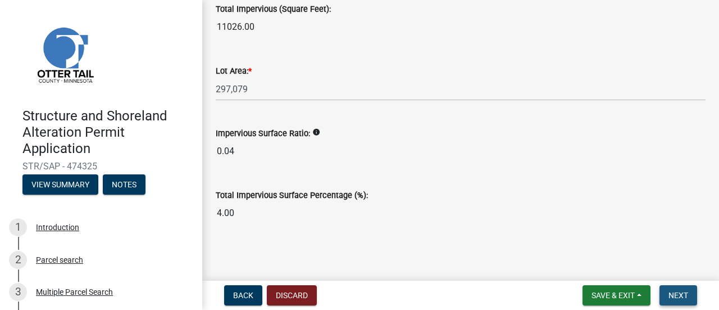
click at [665, 296] on button "Next" at bounding box center [679, 295] width 38 height 20
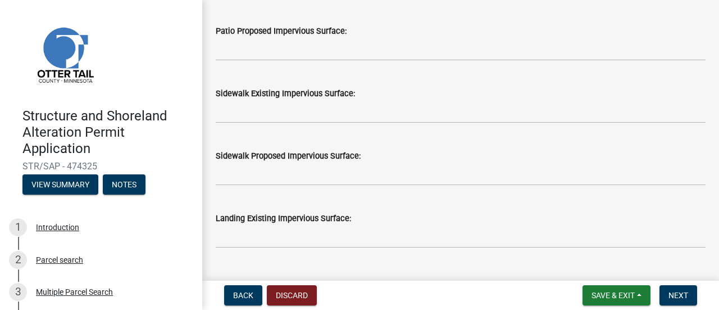
scroll to position [618, 0]
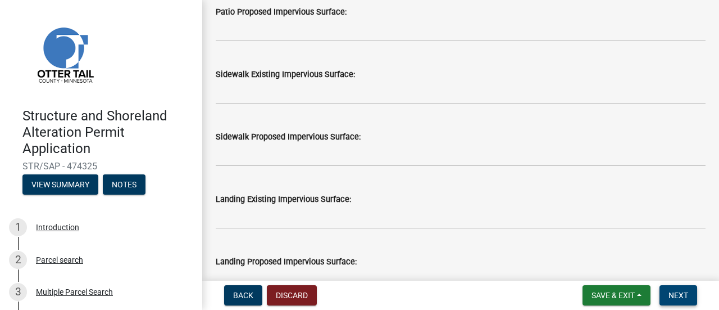
click at [670, 294] on span "Next" at bounding box center [679, 295] width 20 height 9
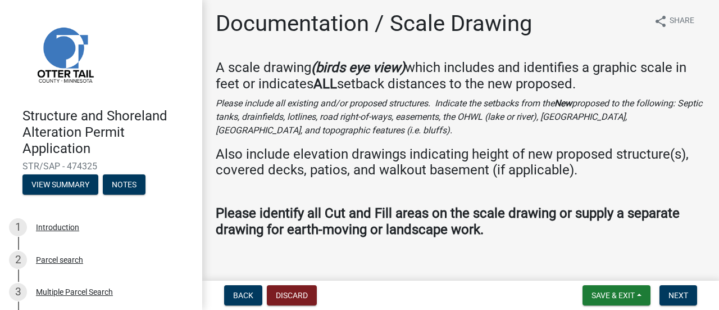
scroll to position [0, 0]
